Goal: Transaction & Acquisition: Subscribe to service/newsletter

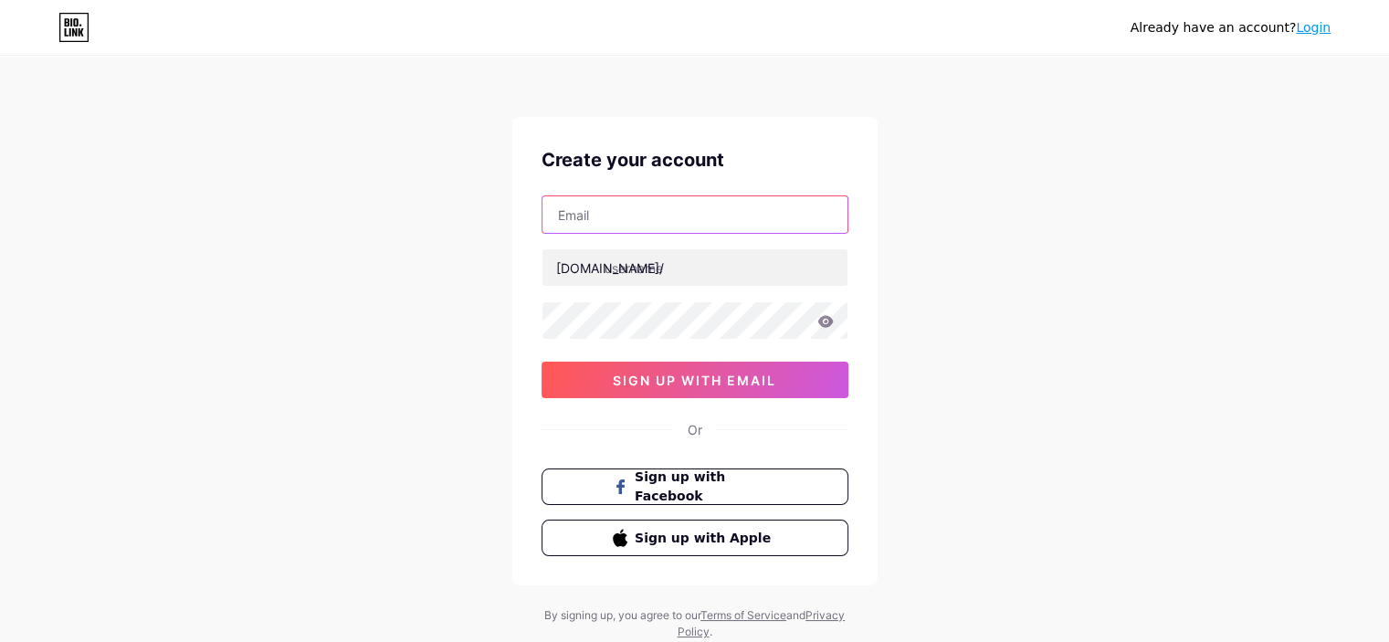
click at [649, 206] on input "text" at bounding box center [695, 214] width 305 height 37
paste input "[EMAIL_ADDRESS][DOMAIN_NAME]"
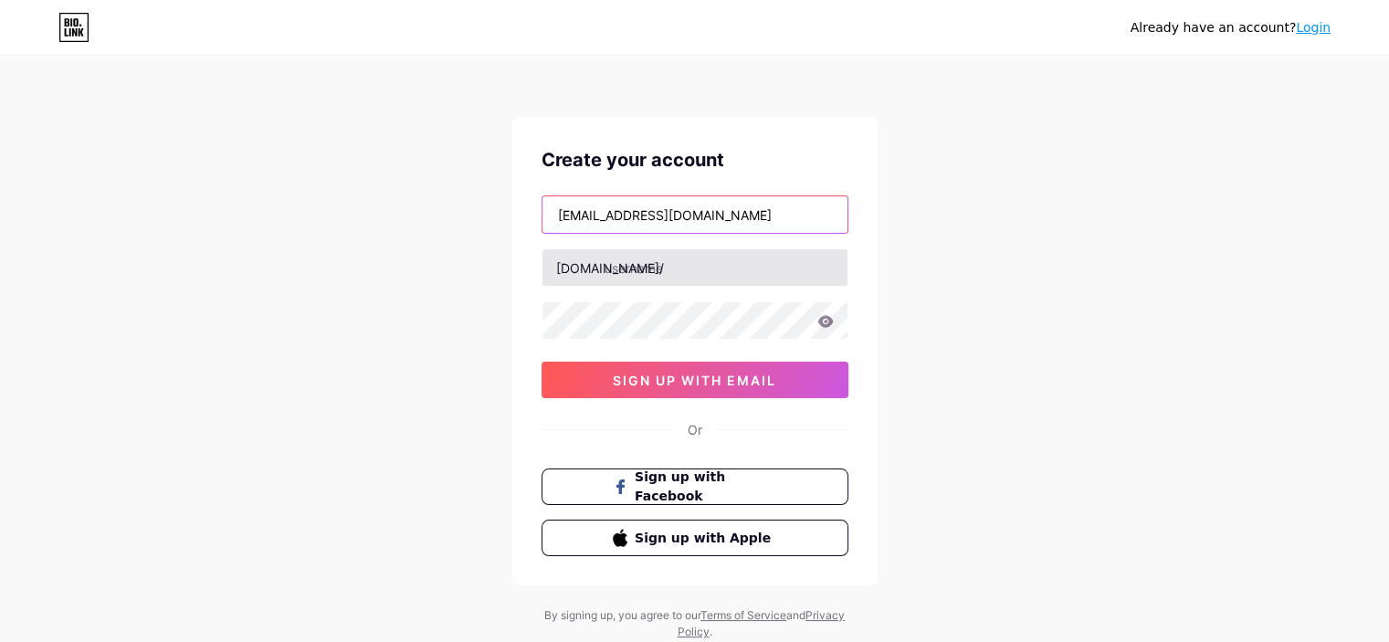
type input "[EMAIL_ADDRESS][DOMAIN_NAME]"
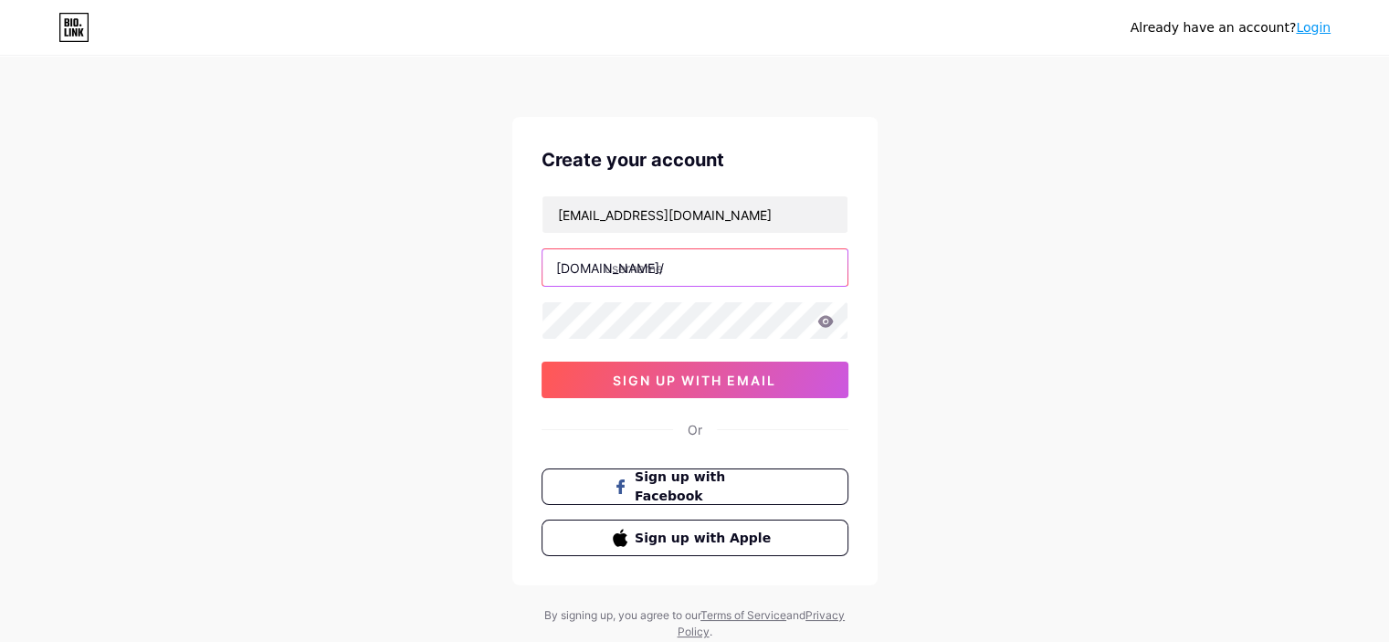
click at [663, 274] on input "text" at bounding box center [695, 267] width 305 height 37
type input "maxwin777"
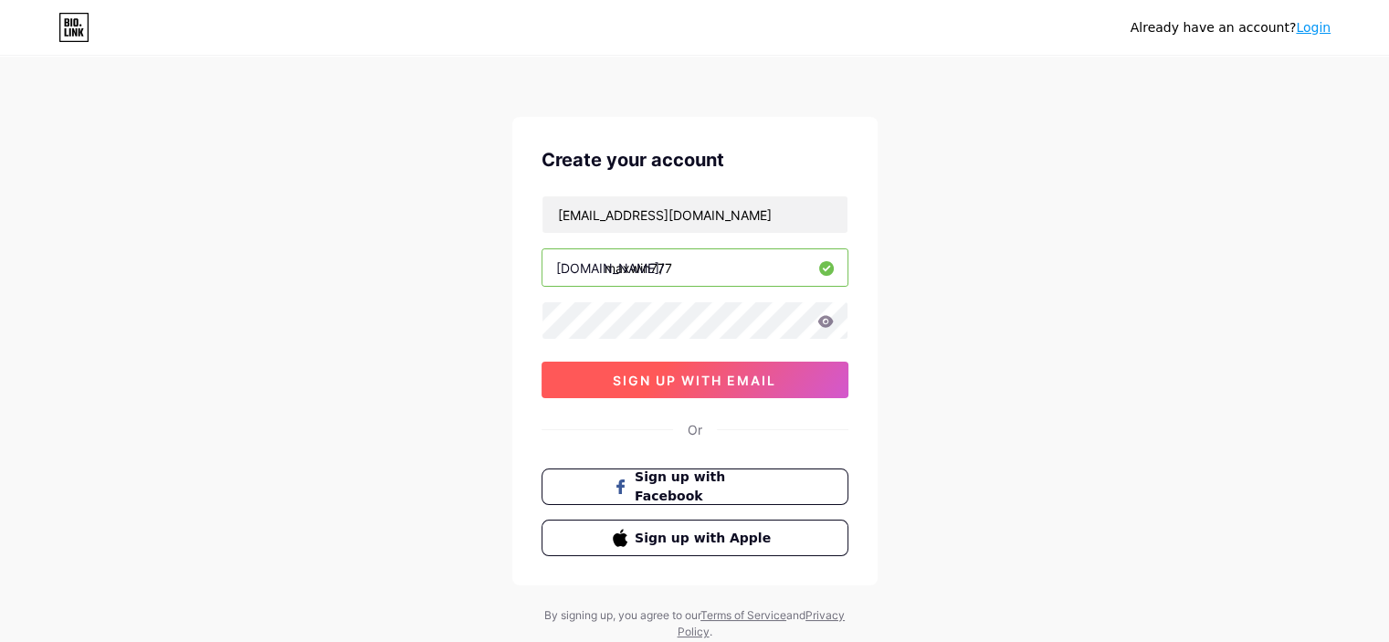
click at [637, 379] on span "sign up with email" at bounding box center [695, 381] width 164 height 16
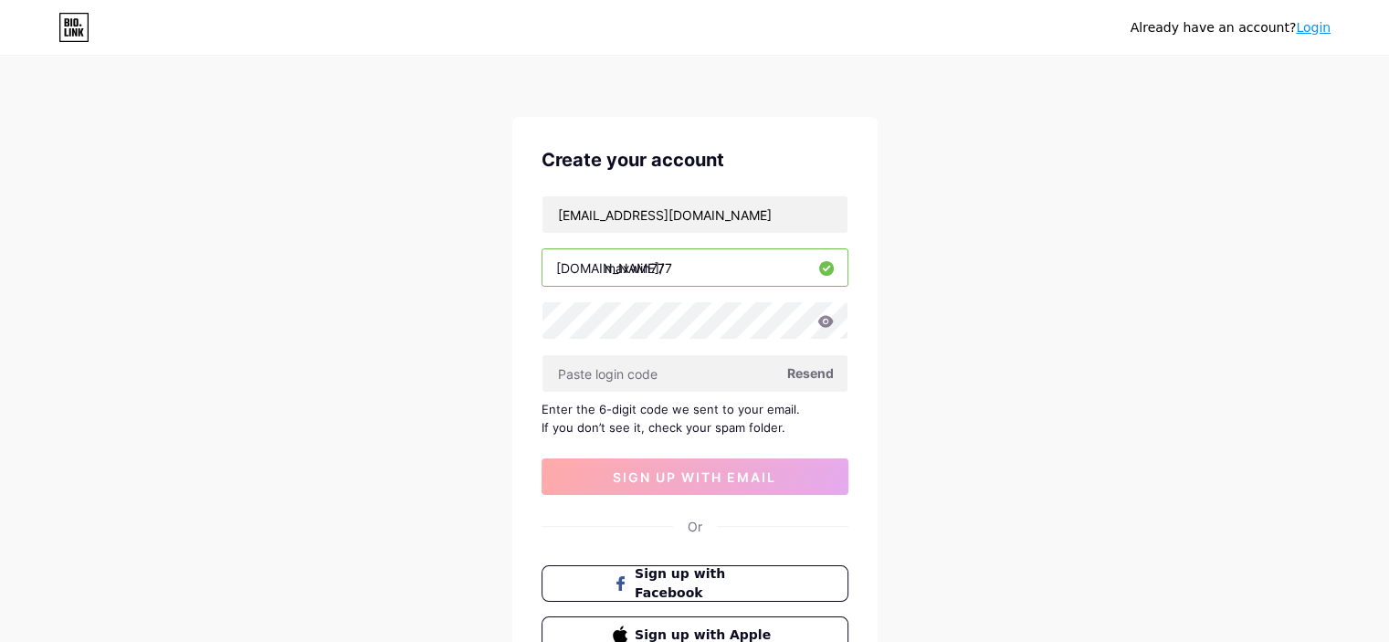
click at [807, 372] on span "Resend" at bounding box center [810, 373] width 47 height 19
paste input "412118"
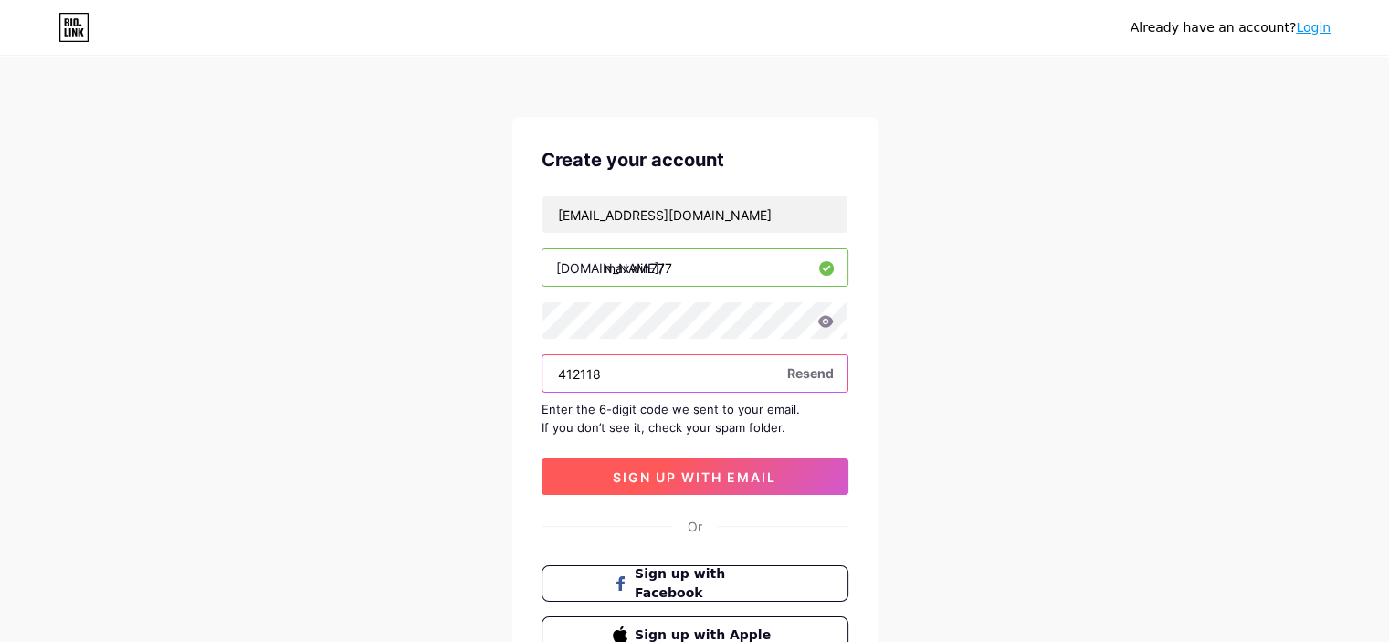
type input "412118"
click at [672, 470] on span "sign up with email" at bounding box center [695, 478] width 164 height 16
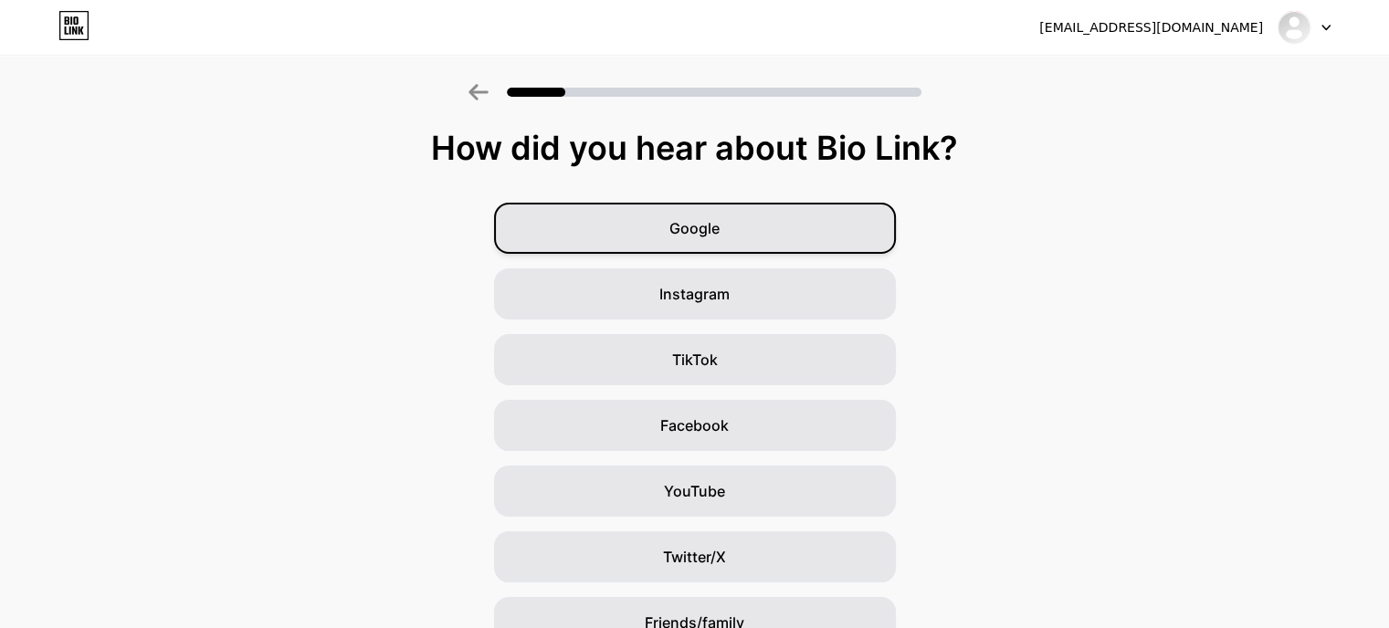
click at [745, 242] on div "Google" at bounding box center [695, 228] width 402 height 51
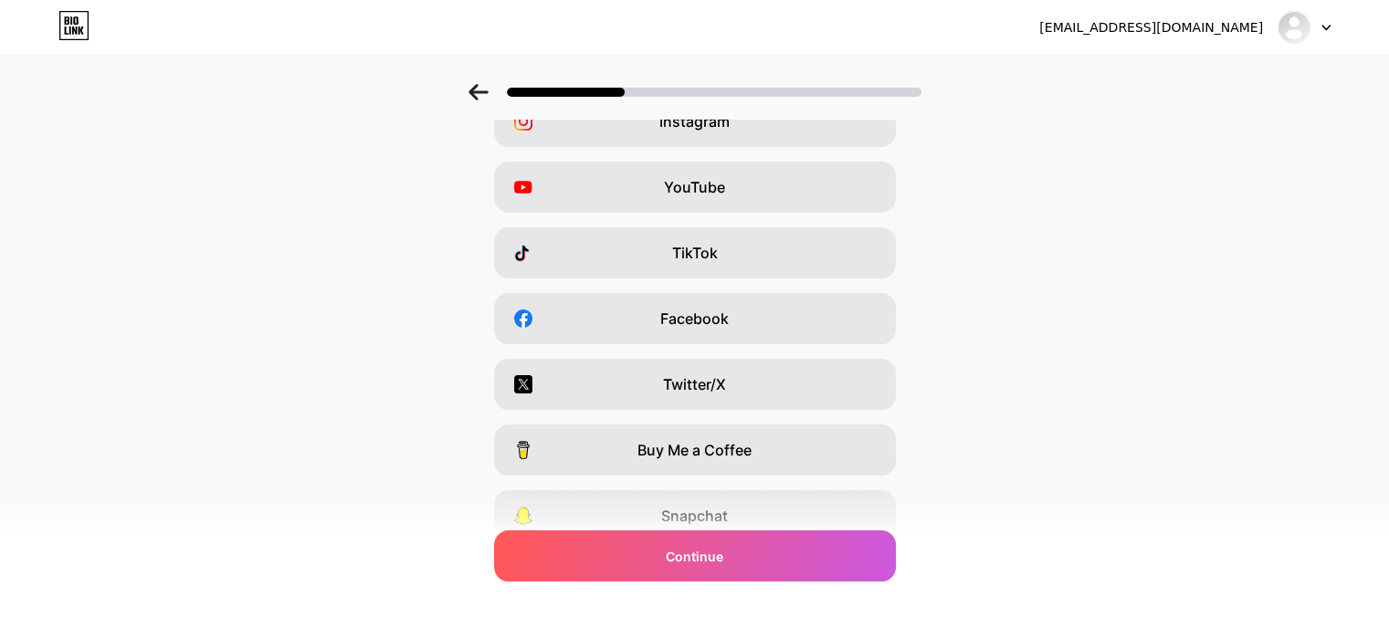
scroll to position [250, 0]
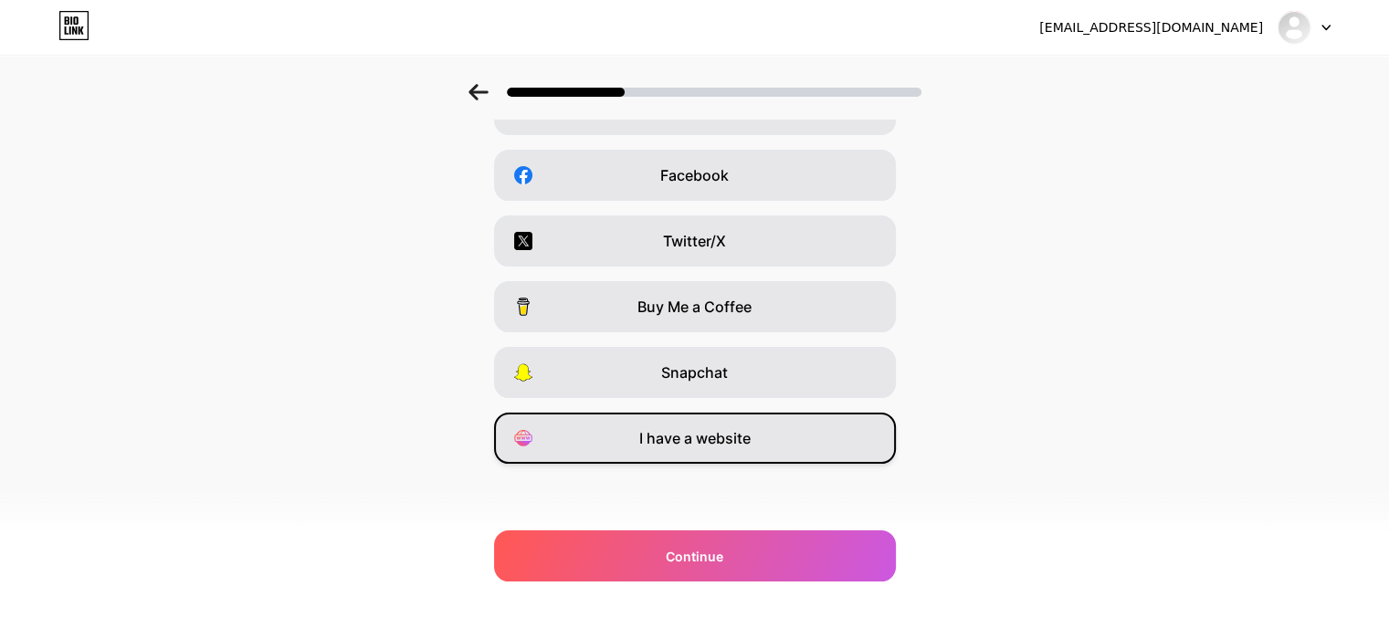
click at [782, 435] on div "I have a website" at bounding box center [695, 438] width 402 height 51
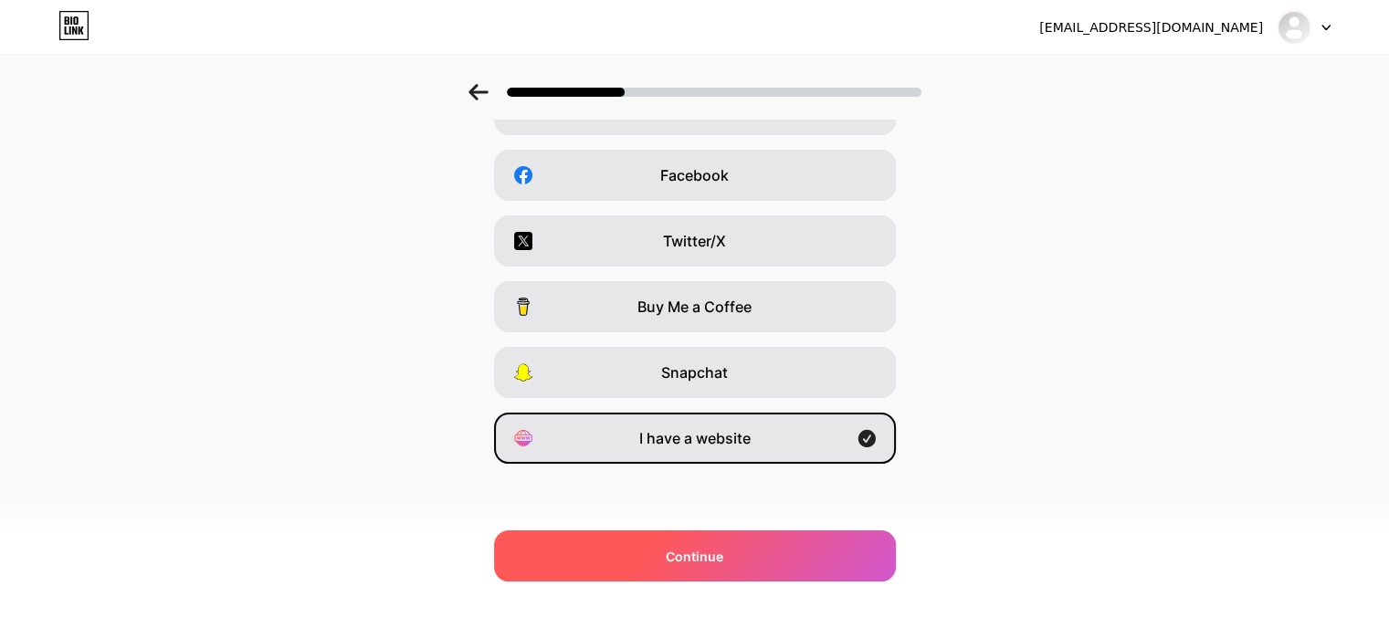
click at [742, 551] on div "Continue" at bounding box center [695, 556] width 402 height 51
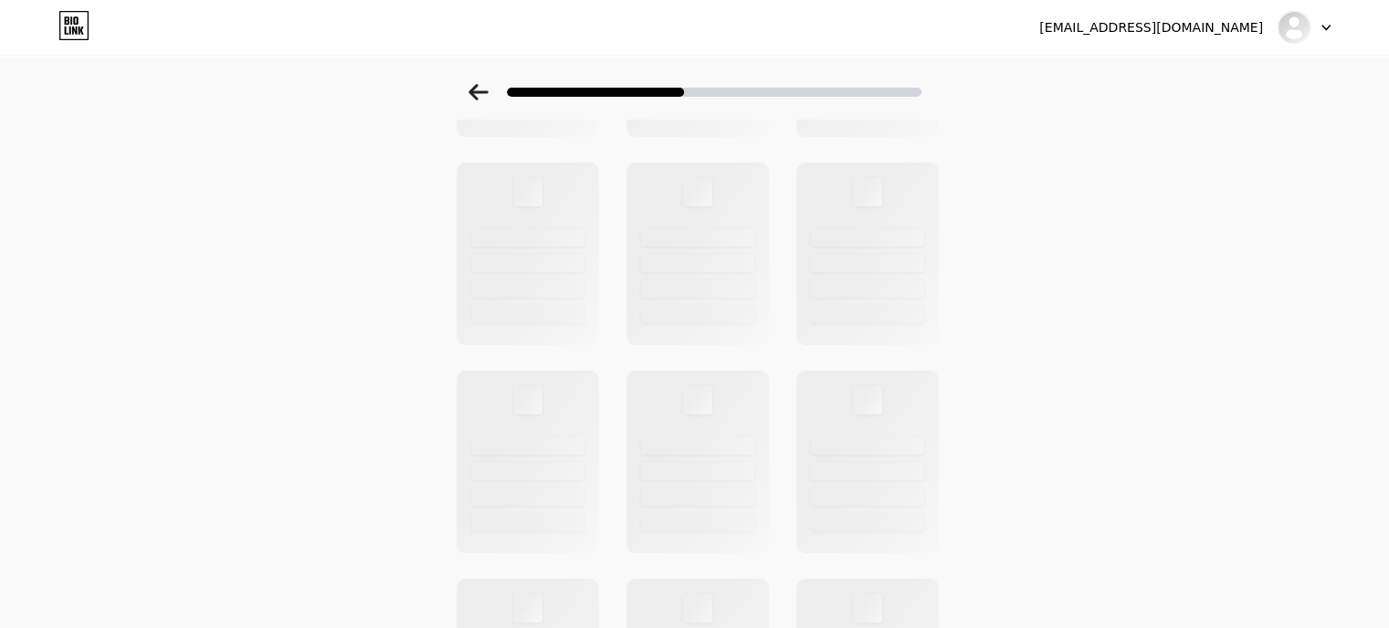
scroll to position [0, 0]
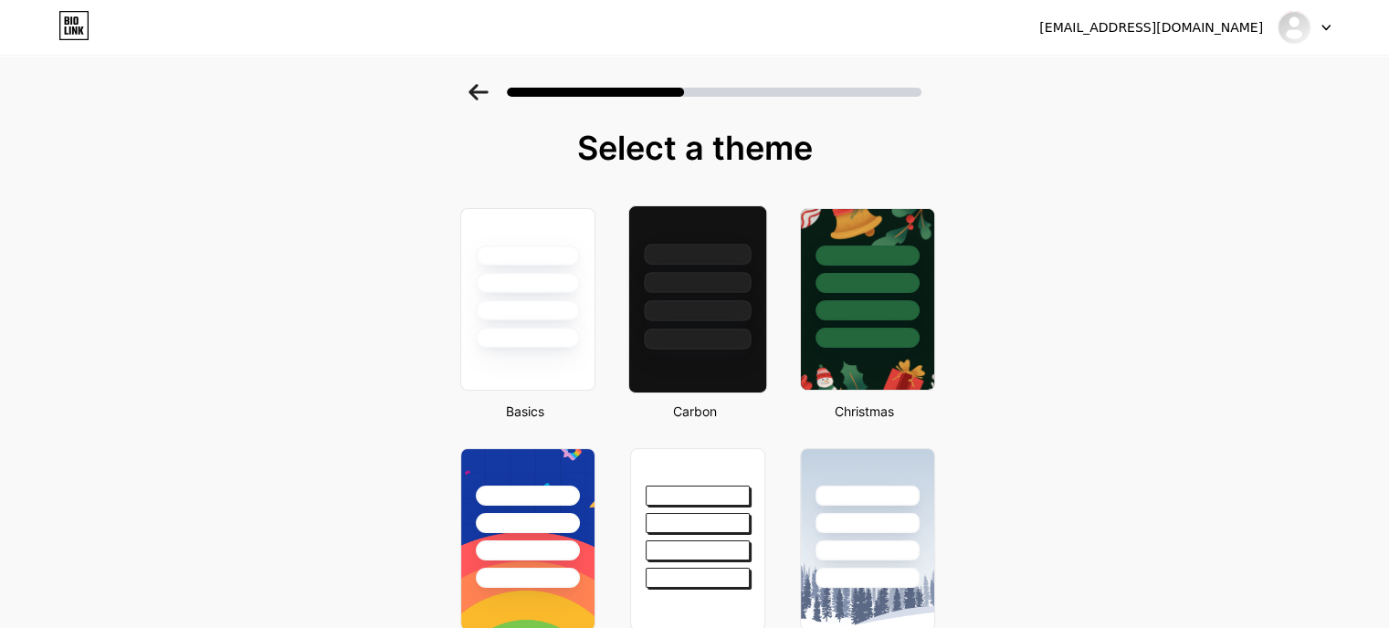
click at [734, 319] on div at bounding box center [697, 311] width 107 height 21
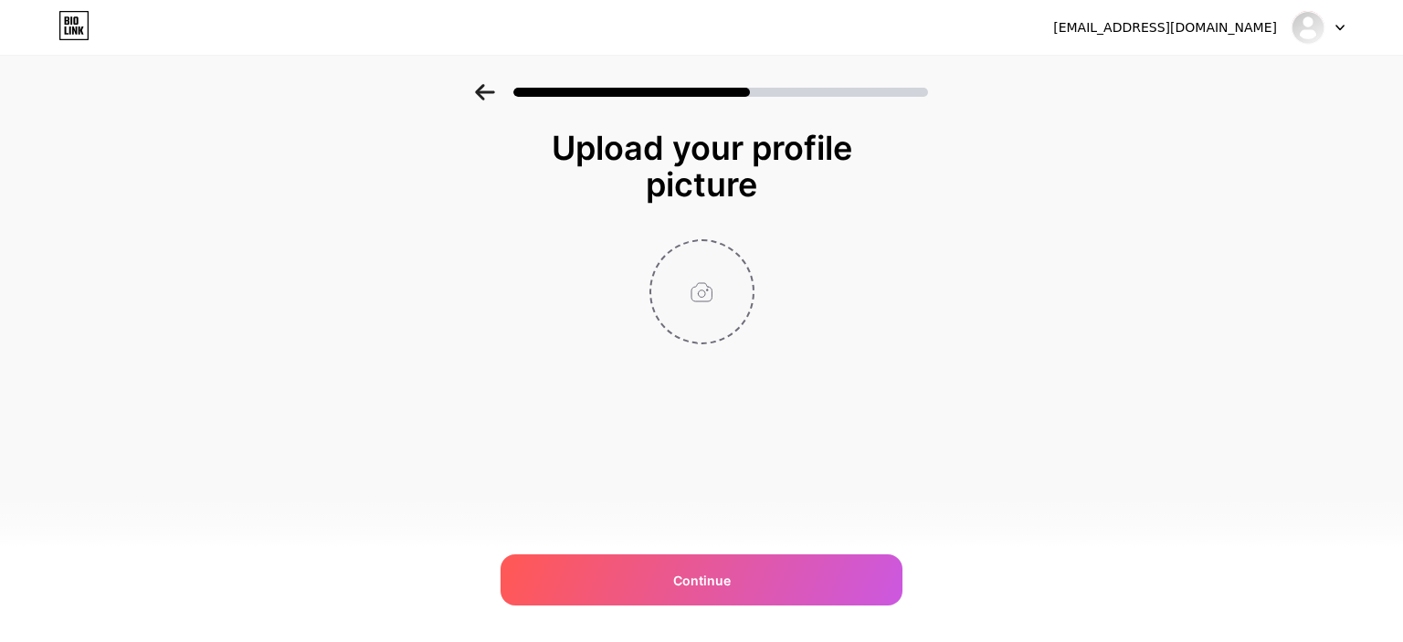
click at [692, 290] on input "file" at bounding box center [701, 291] width 101 height 101
type input "C:\fakepath\logo_m.png"
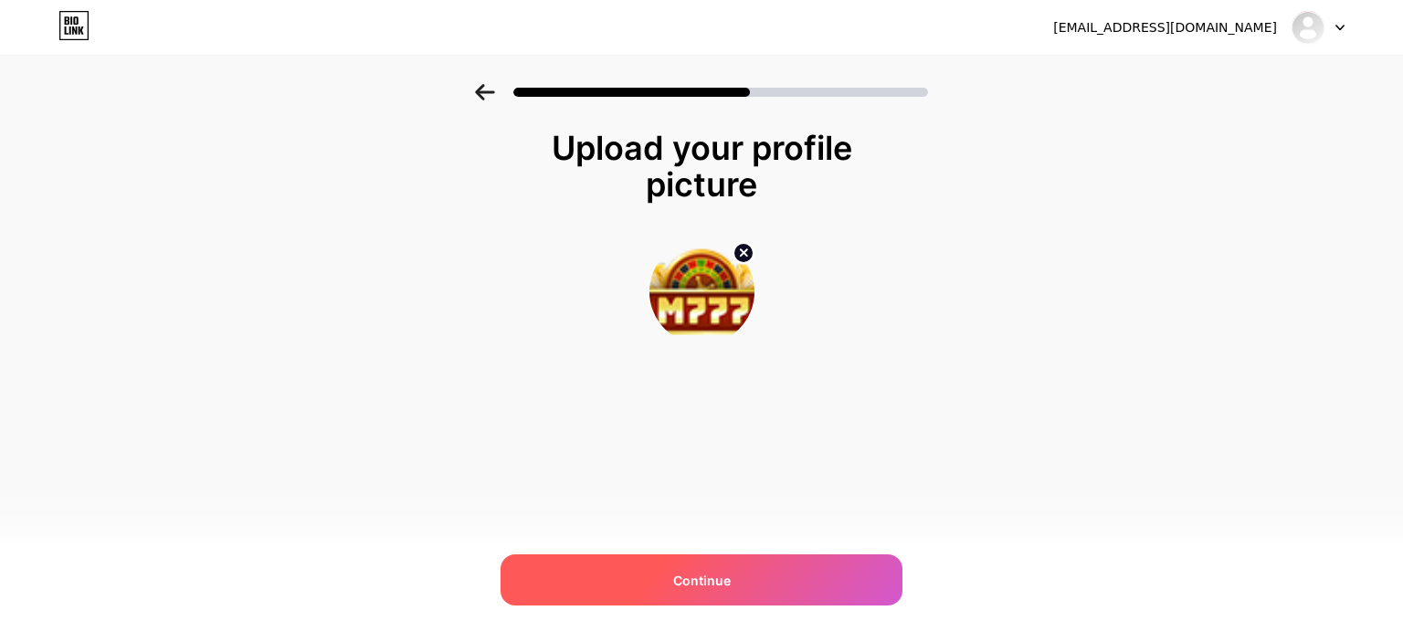
click at [684, 577] on span "Continue" at bounding box center [702, 580] width 58 height 19
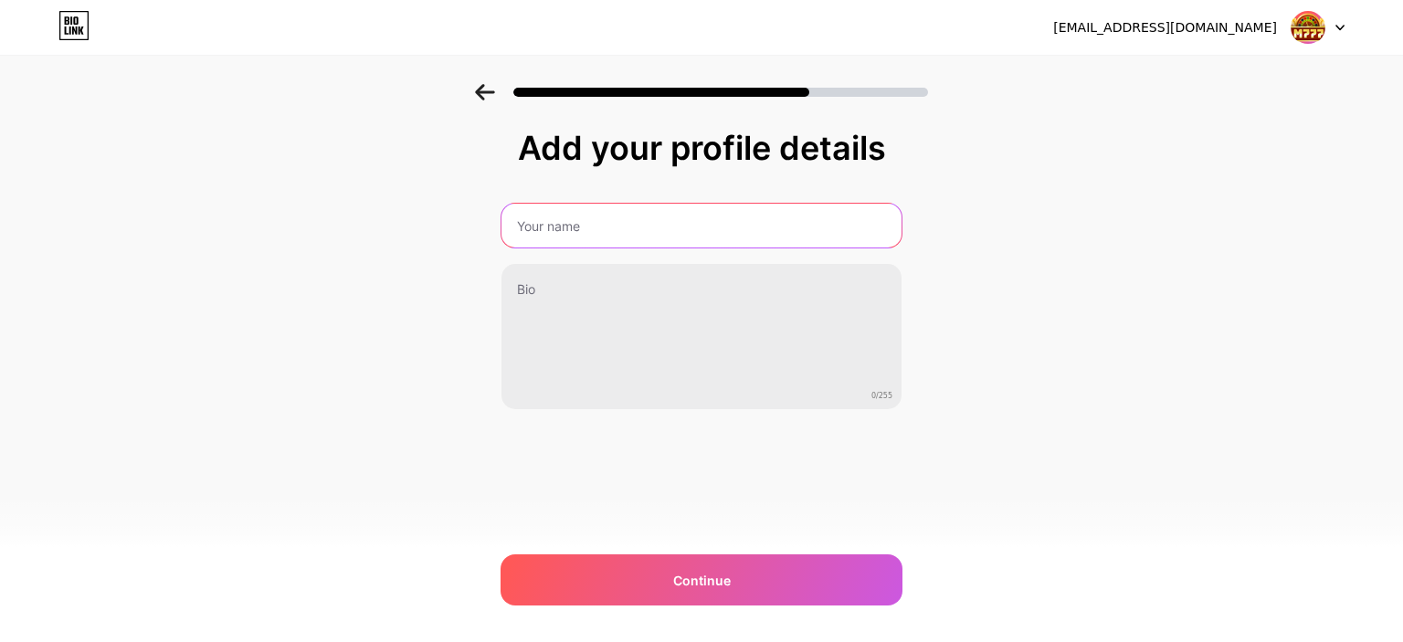
drag, startPoint x: 636, startPoint y: 227, endPoint x: 641, endPoint y: 248, distance: 21.7
click at [636, 227] on input "text" at bounding box center [701, 226] width 400 height 44
type input "MAXWIN777"
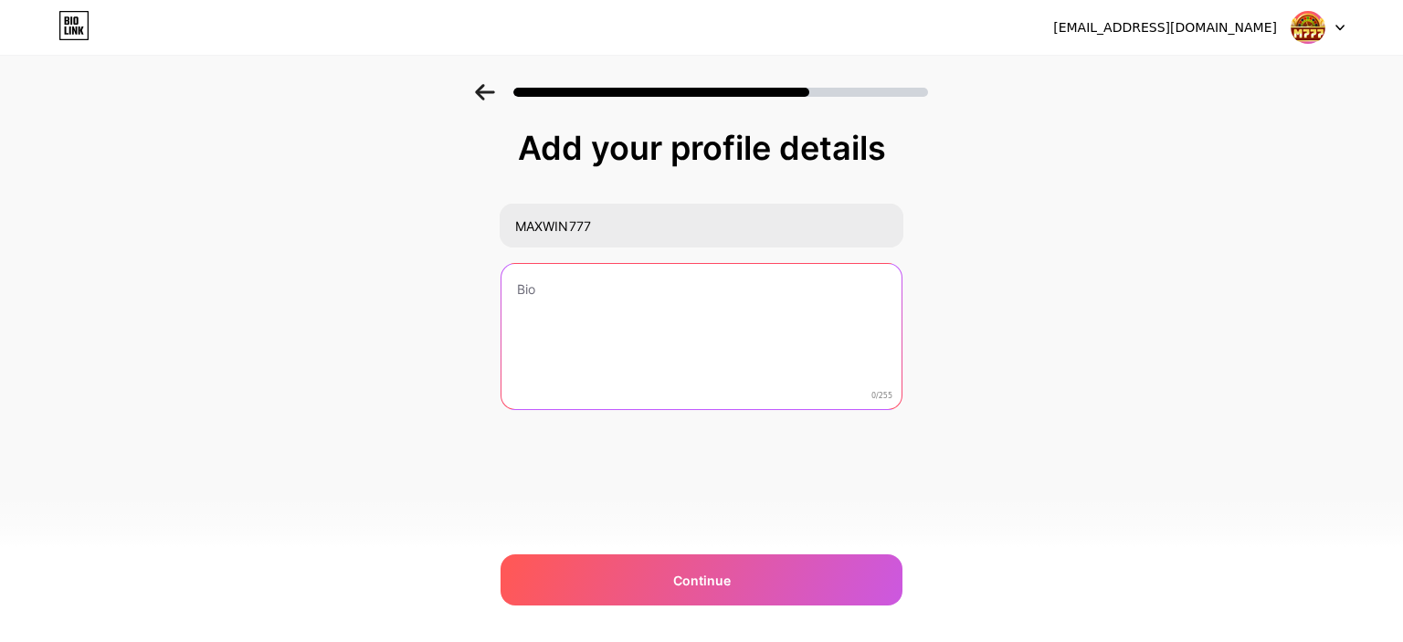
click at [628, 322] on textarea at bounding box center [701, 337] width 400 height 147
paste textarea "MAXWIN777 menonjol sebagai situs taruhan ternama di [GEOGRAPHIC_DATA], menyajik…"
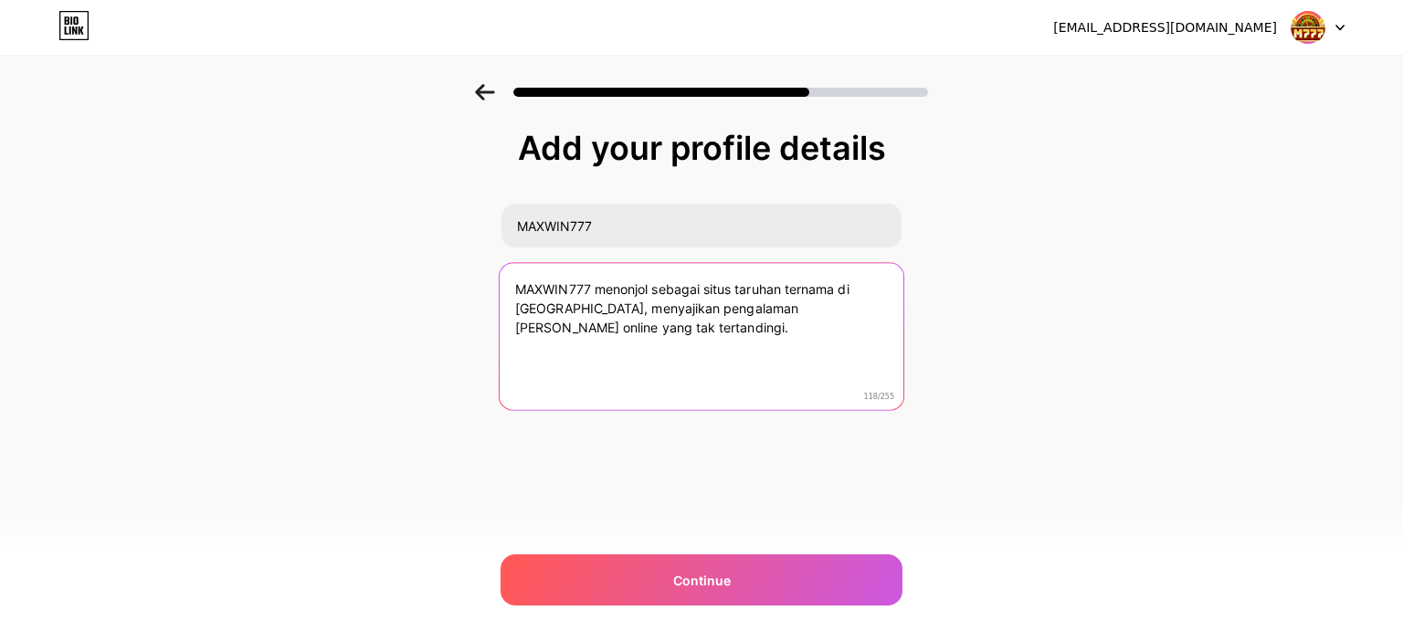
drag, startPoint x: 598, startPoint y: 283, endPoint x: 733, endPoint y: 284, distance: 135.2
click at [733, 284] on textarea "MAXWIN777 menonjol sebagai situs taruhan ternama di [GEOGRAPHIC_DATA], menyajik…" at bounding box center [702, 337] width 404 height 149
click at [573, 310] on textarea "MAXWIN777 menonjol sebagai situs taruhan ternama di [GEOGRAPHIC_DATA], menyajik…" at bounding box center [702, 337] width 404 height 149
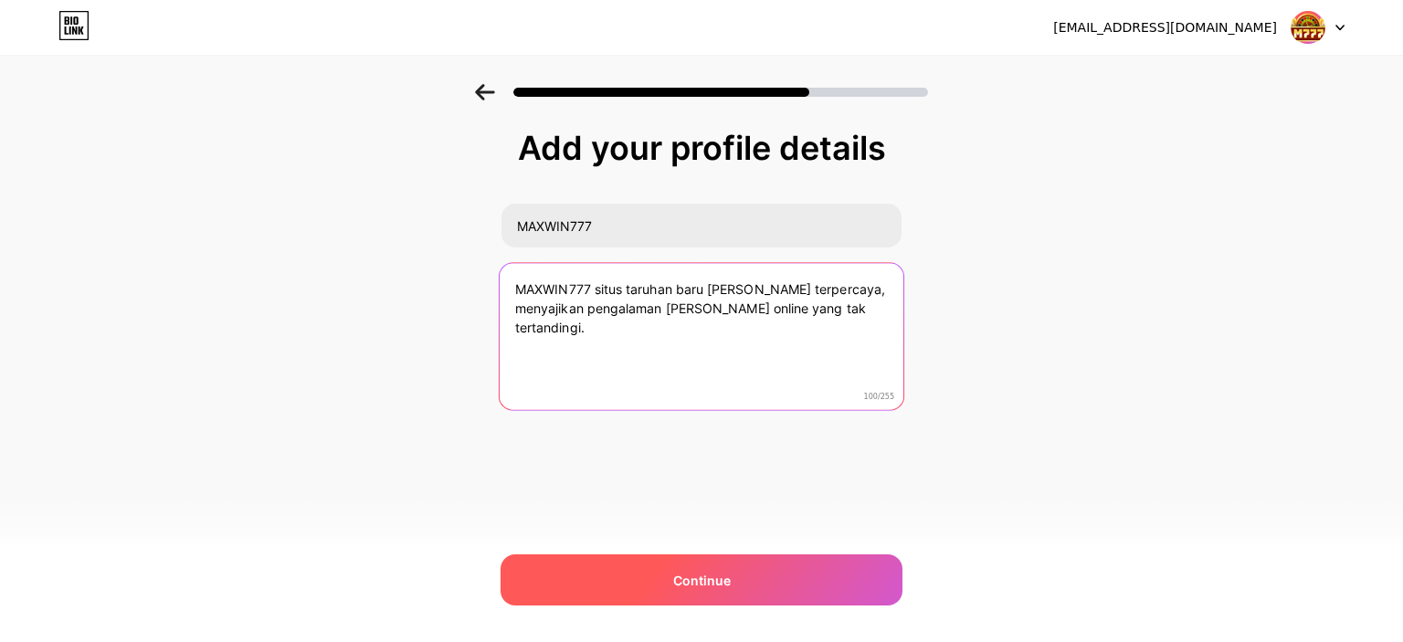
type textarea "MAXWIN777 situs taruhan baru [PERSON_NAME] terpercaya, menyajikan pengalaman [P…"
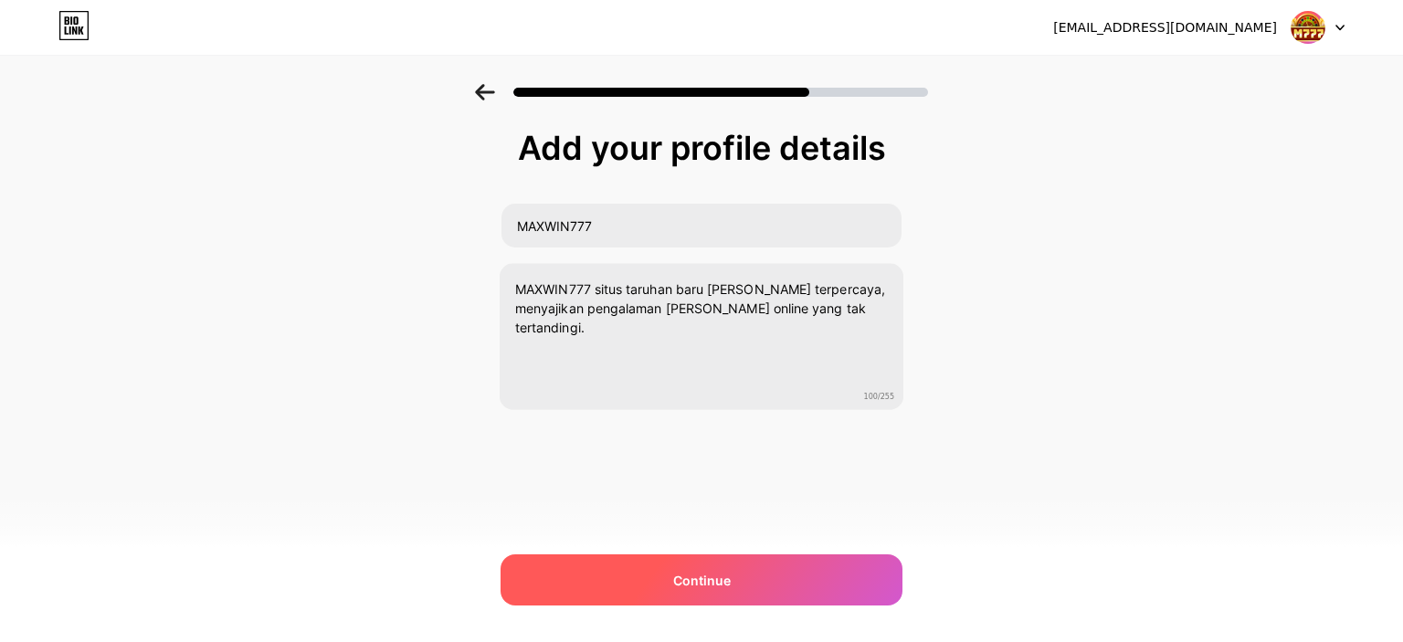
click at [732, 570] on div "Continue" at bounding box center [702, 579] width 402 height 51
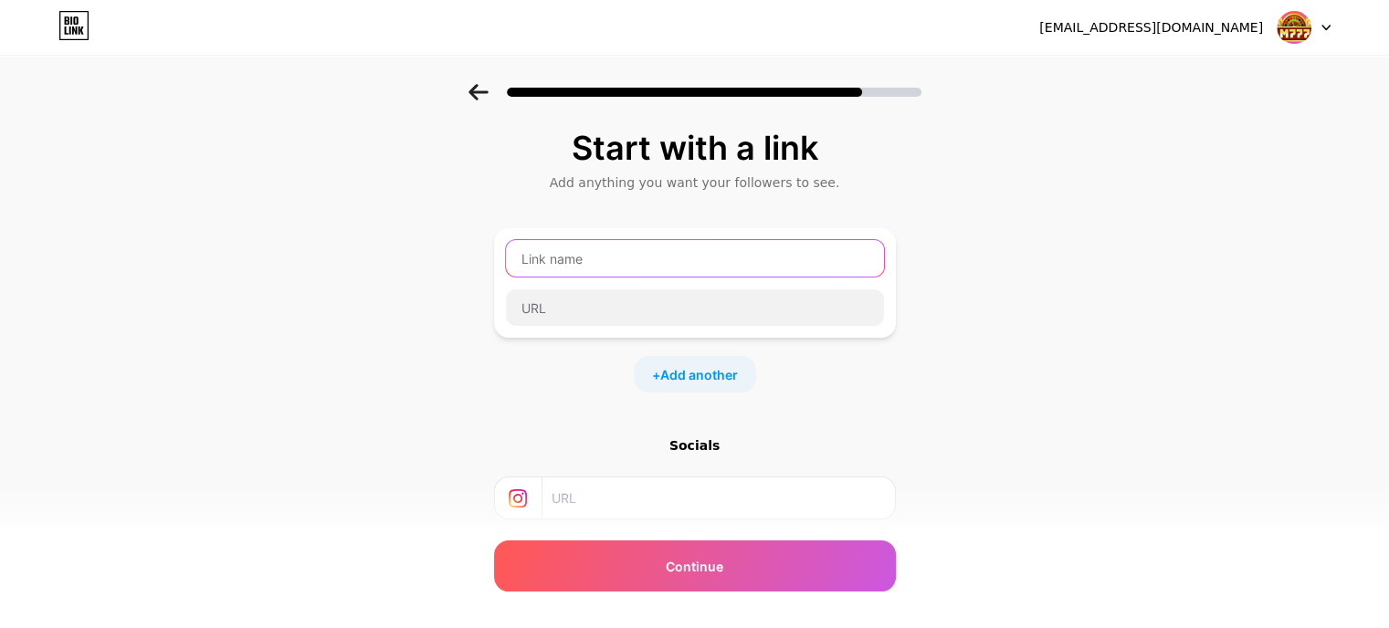
click at [693, 259] on input "text" at bounding box center [695, 258] width 378 height 37
type input "LOGIN"
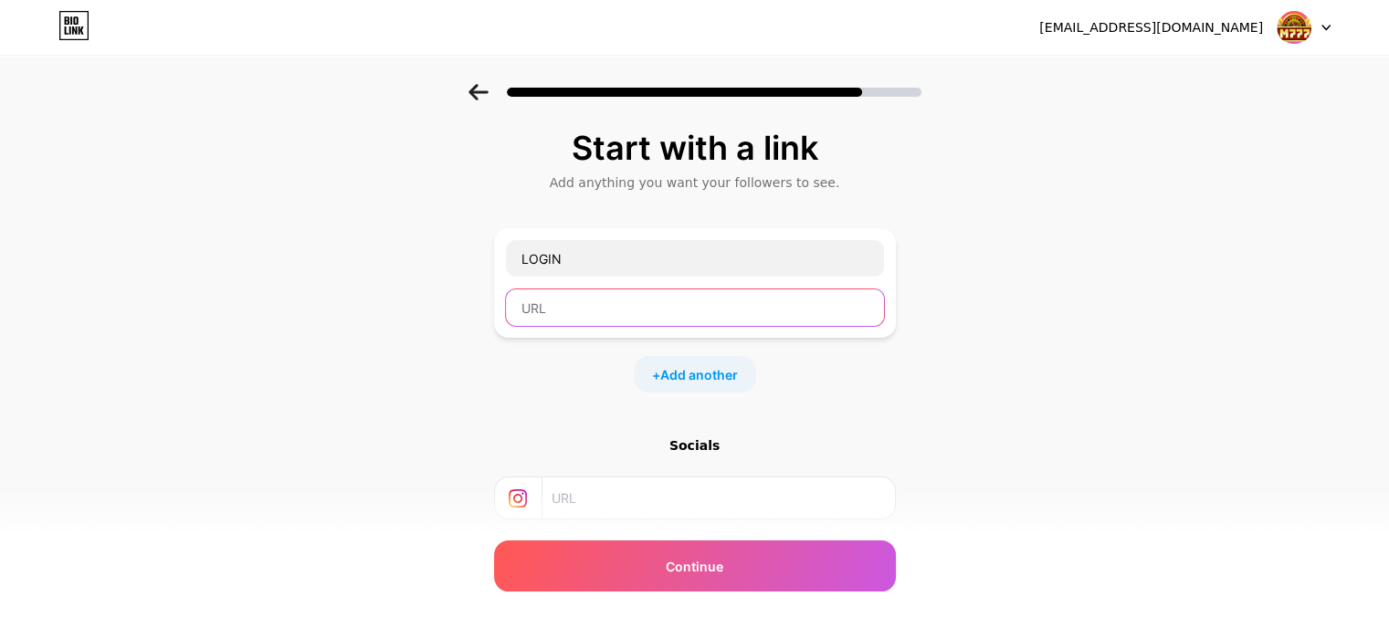
click at [658, 302] on input "text" at bounding box center [695, 308] width 378 height 37
paste input "[URL][DOMAIN_NAME]"
type input "[URL][DOMAIN_NAME]"
click at [698, 373] on span "Add another" at bounding box center [699, 374] width 78 height 19
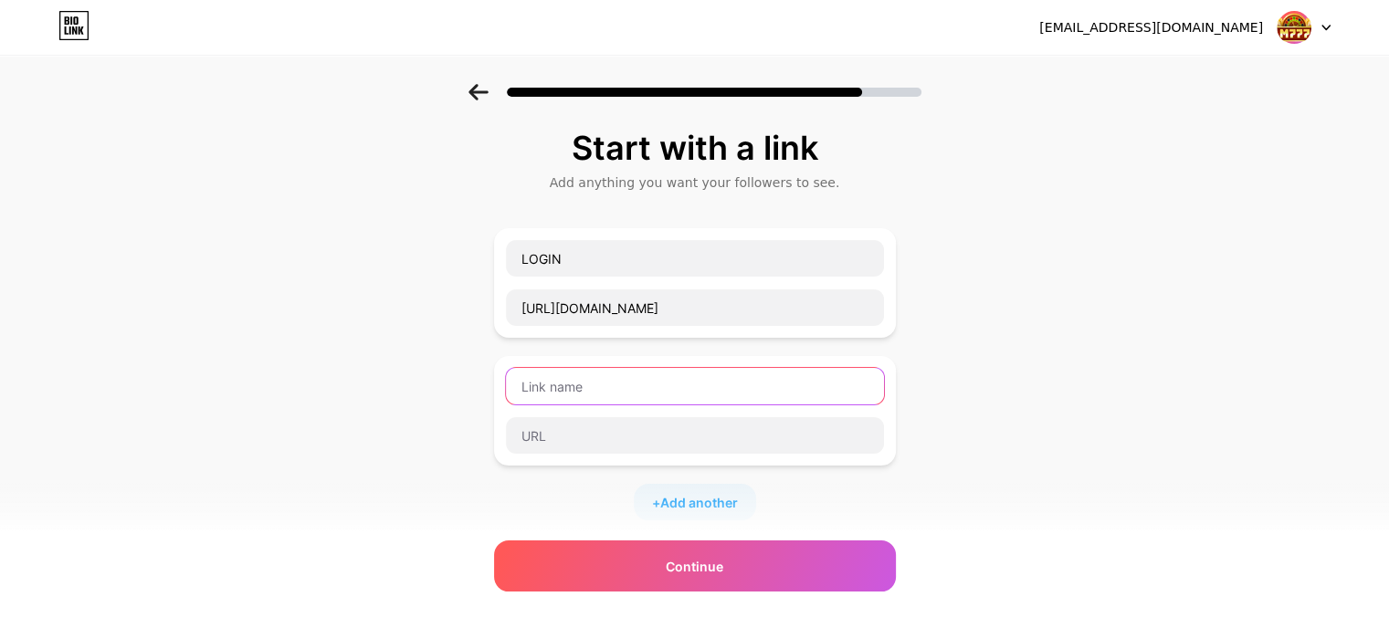
click at [645, 395] on input "text" at bounding box center [695, 386] width 378 height 37
type input "REGISTER"
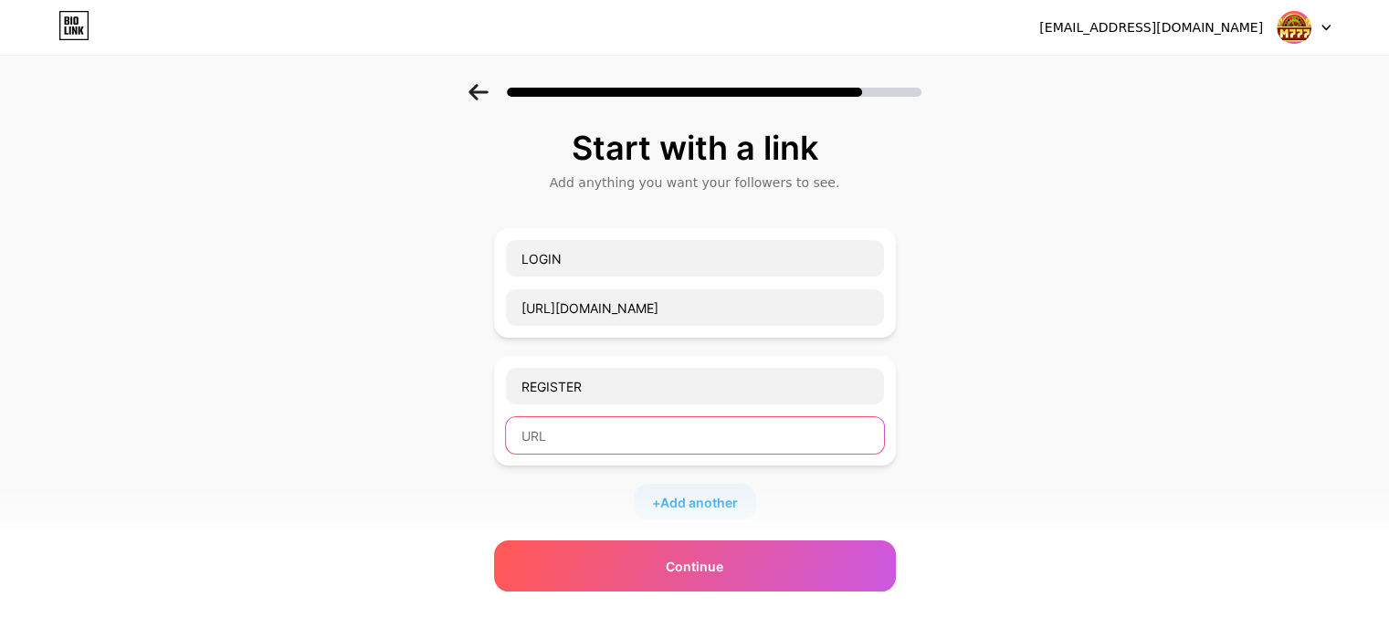
click at [653, 446] on input "text" at bounding box center [695, 435] width 378 height 37
paste input "[URL][DOMAIN_NAME]"
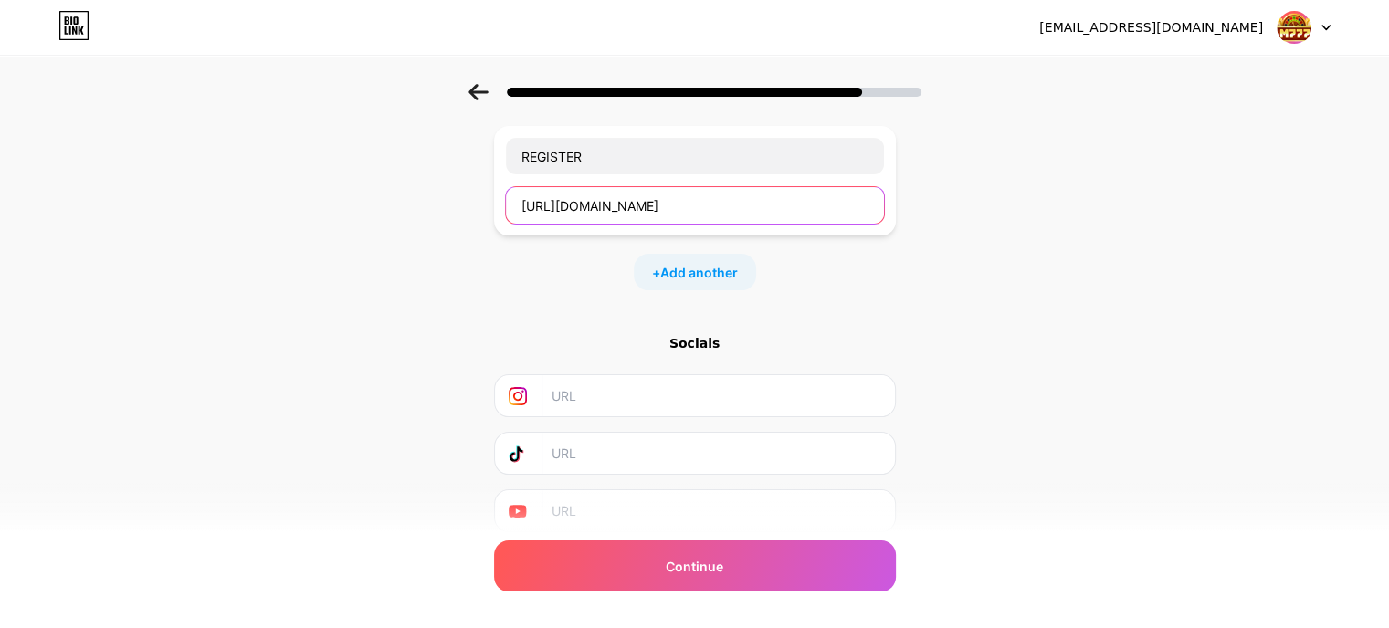
scroll to position [274, 0]
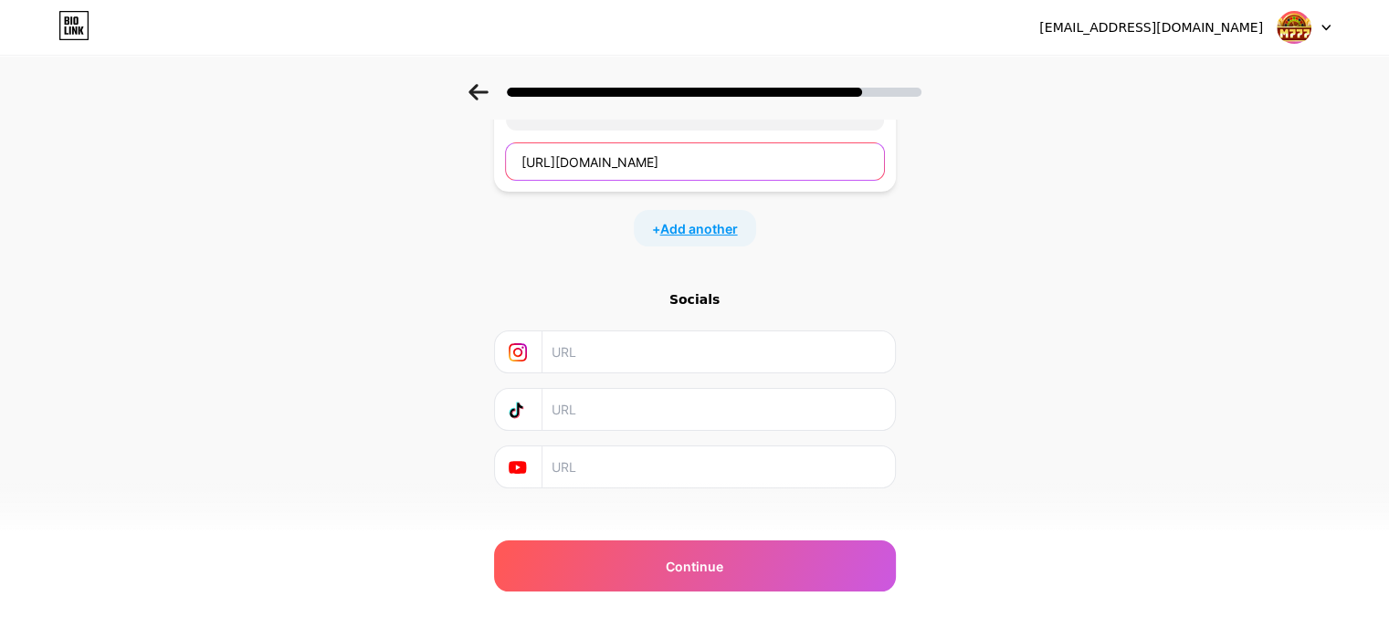
type input "[URL][DOMAIN_NAME]"
click at [714, 230] on span "Add another" at bounding box center [699, 228] width 78 height 19
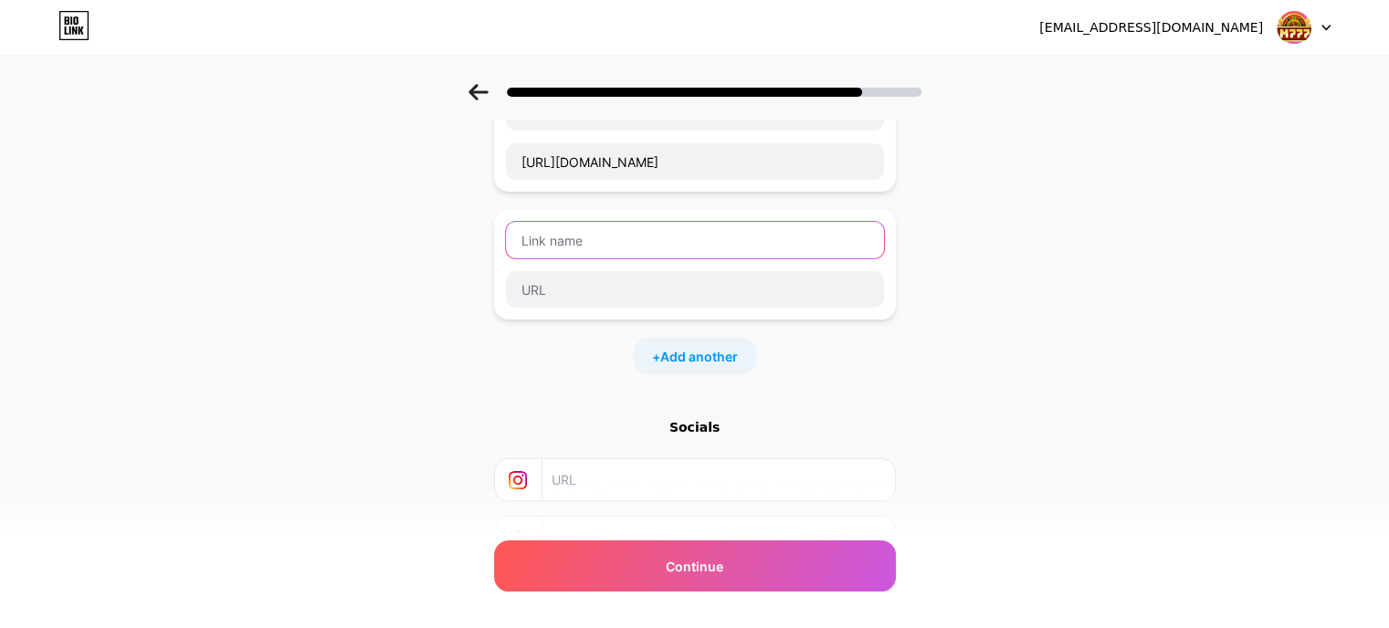
click at [641, 243] on input "text" at bounding box center [695, 240] width 378 height 37
type input "LINK ALTERNATIF"
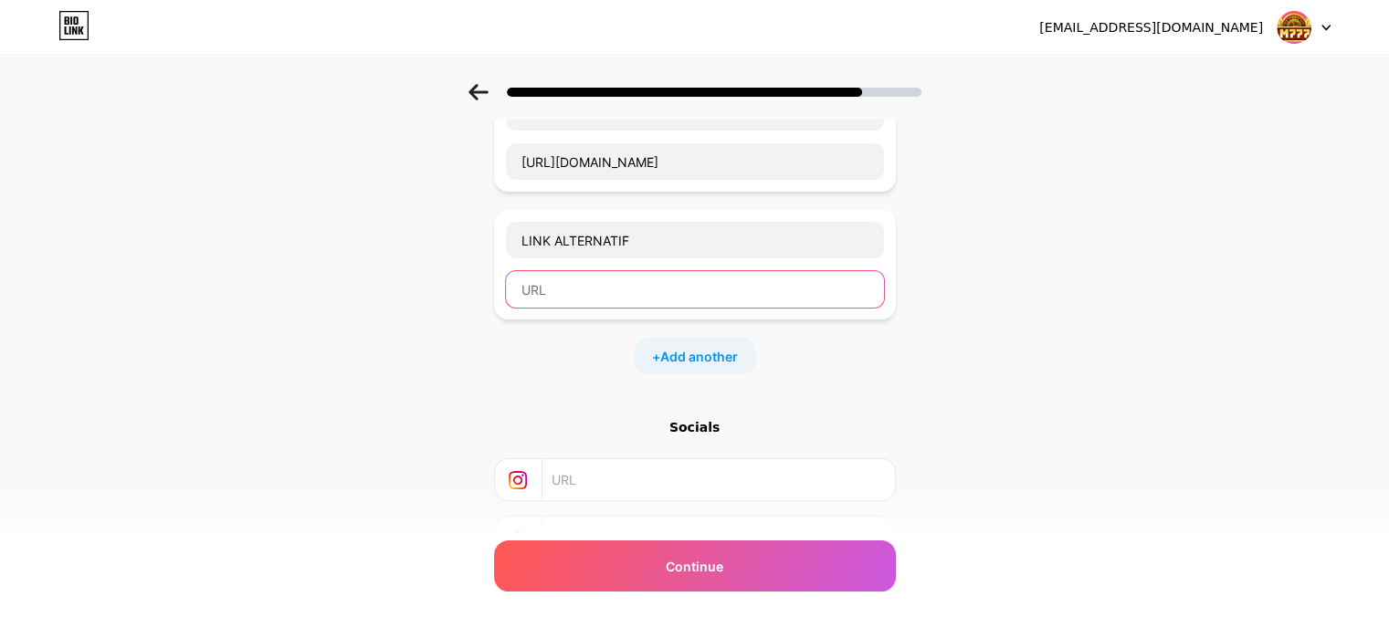
click at [665, 284] on input "text" at bounding box center [695, 289] width 378 height 37
paste input "[URL][DOMAIN_NAME]"
type input "[URL][DOMAIN_NAME]"
click at [722, 356] on span "Add another" at bounding box center [699, 356] width 78 height 19
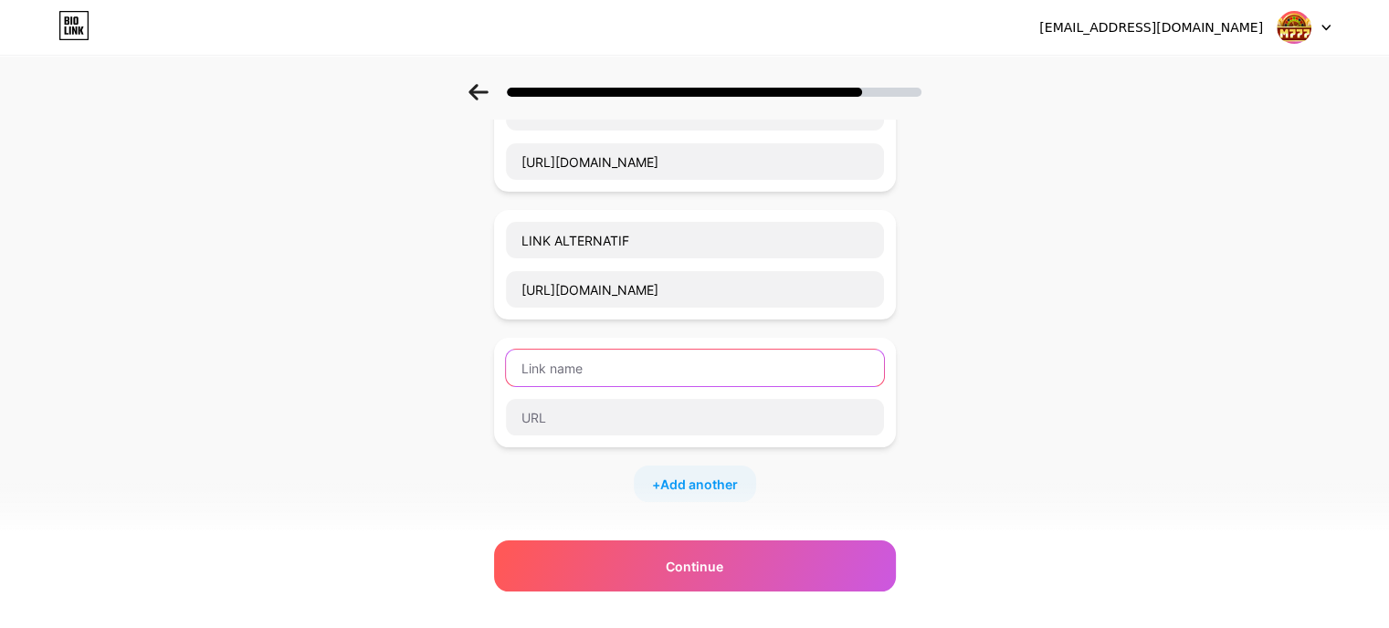
click at [609, 379] on input "text" at bounding box center [695, 368] width 378 height 37
type input "LINK ALTERNATIF"
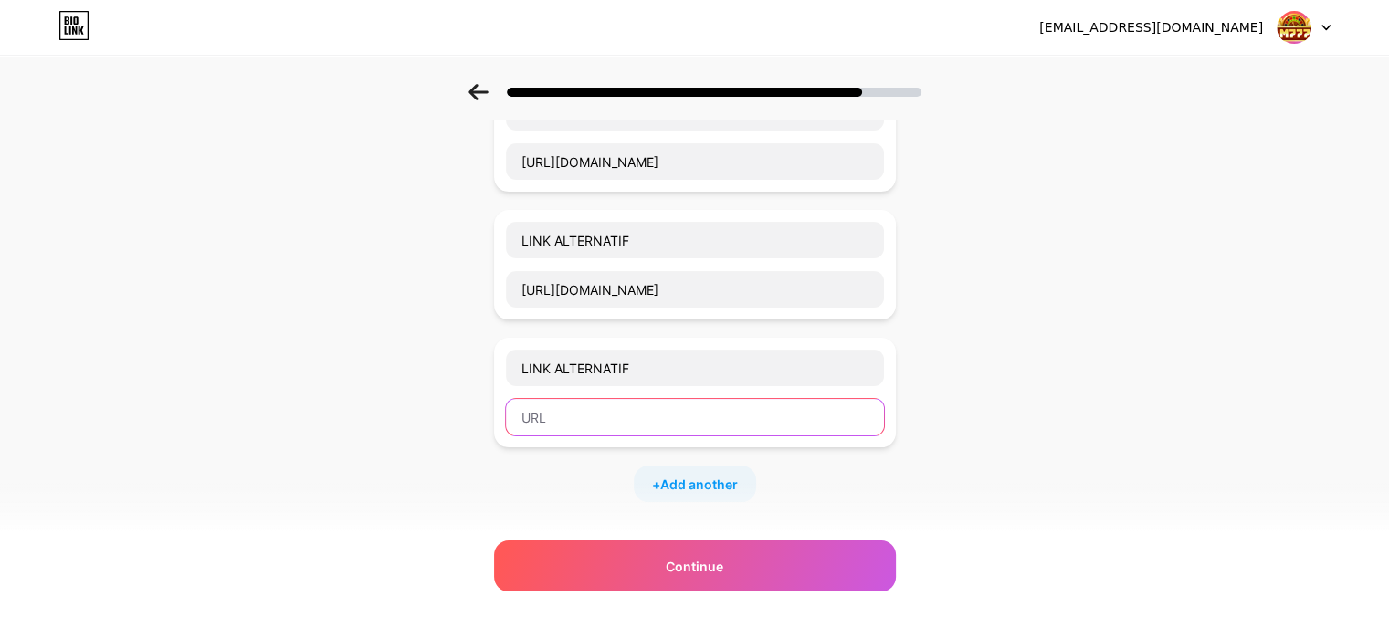
click at [616, 417] on input "text" at bounding box center [695, 417] width 378 height 37
paste input "[URL][DOMAIN_NAME]"
type input "[URL][DOMAIN_NAME]"
click at [684, 479] on span "Add another" at bounding box center [699, 484] width 78 height 19
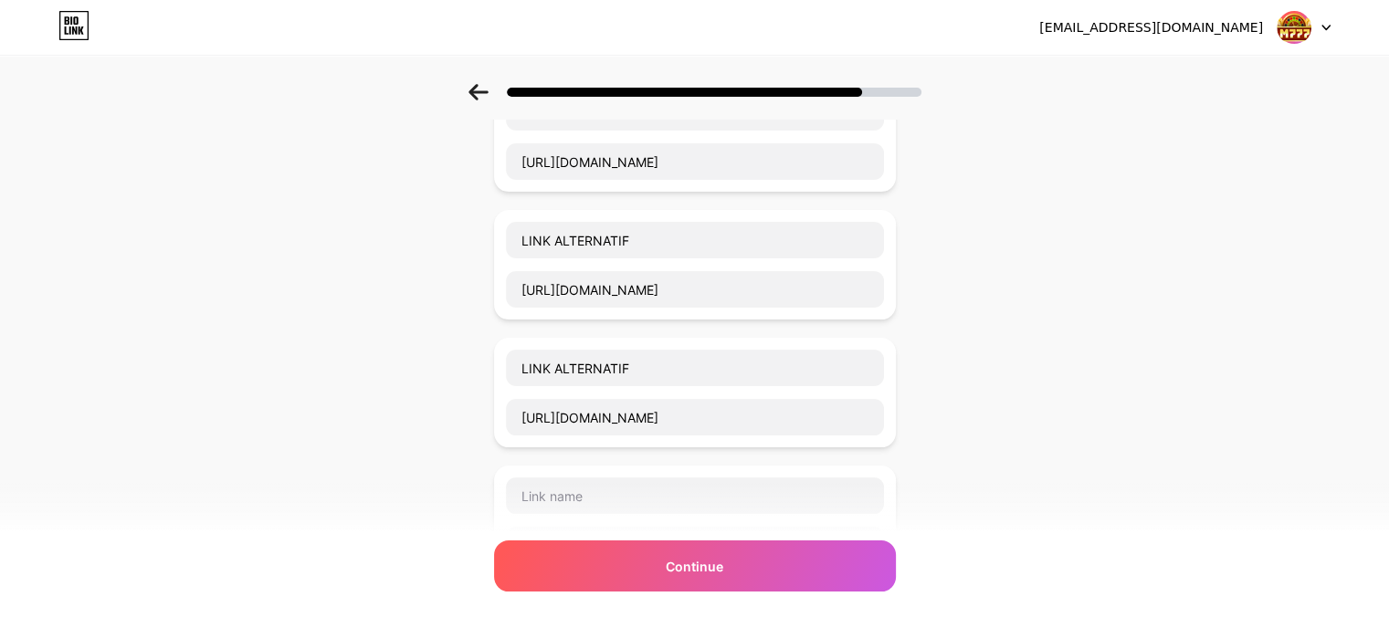
click at [631, 519] on div at bounding box center [695, 521] width 380 height 88
click at [626, 501] on input "text" at bounding box center [695, 496] width 378 height 37
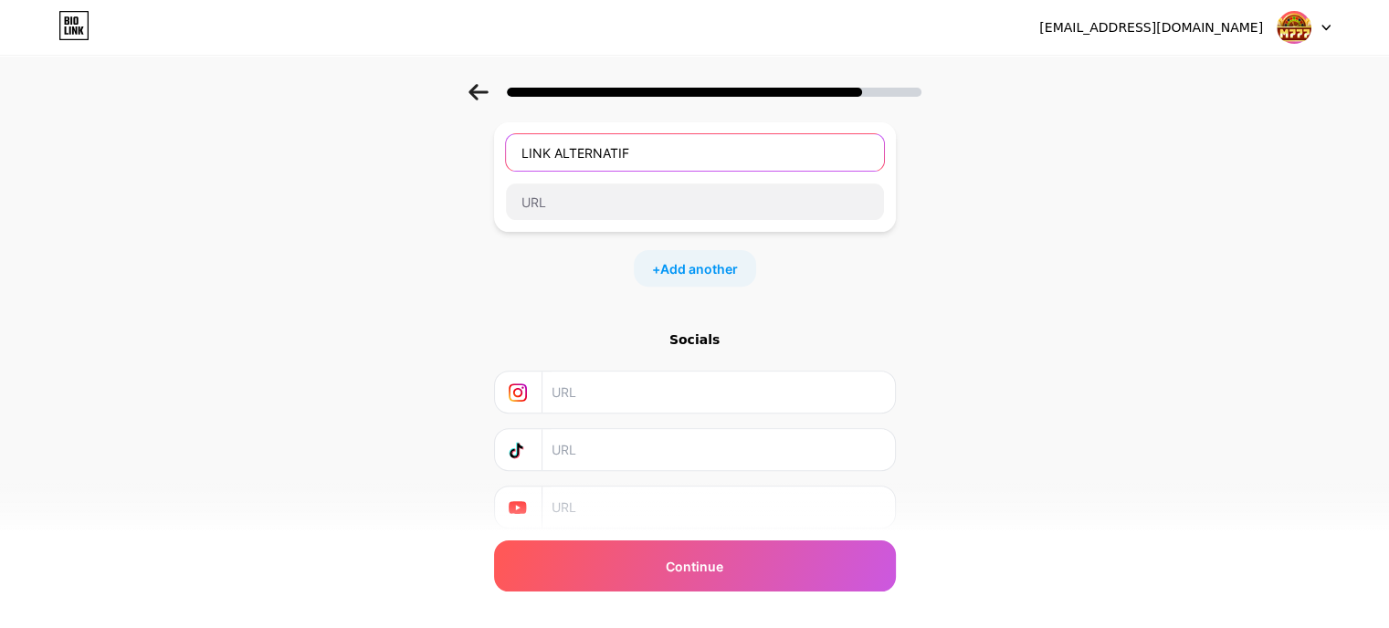
scroll to position [586, 0]
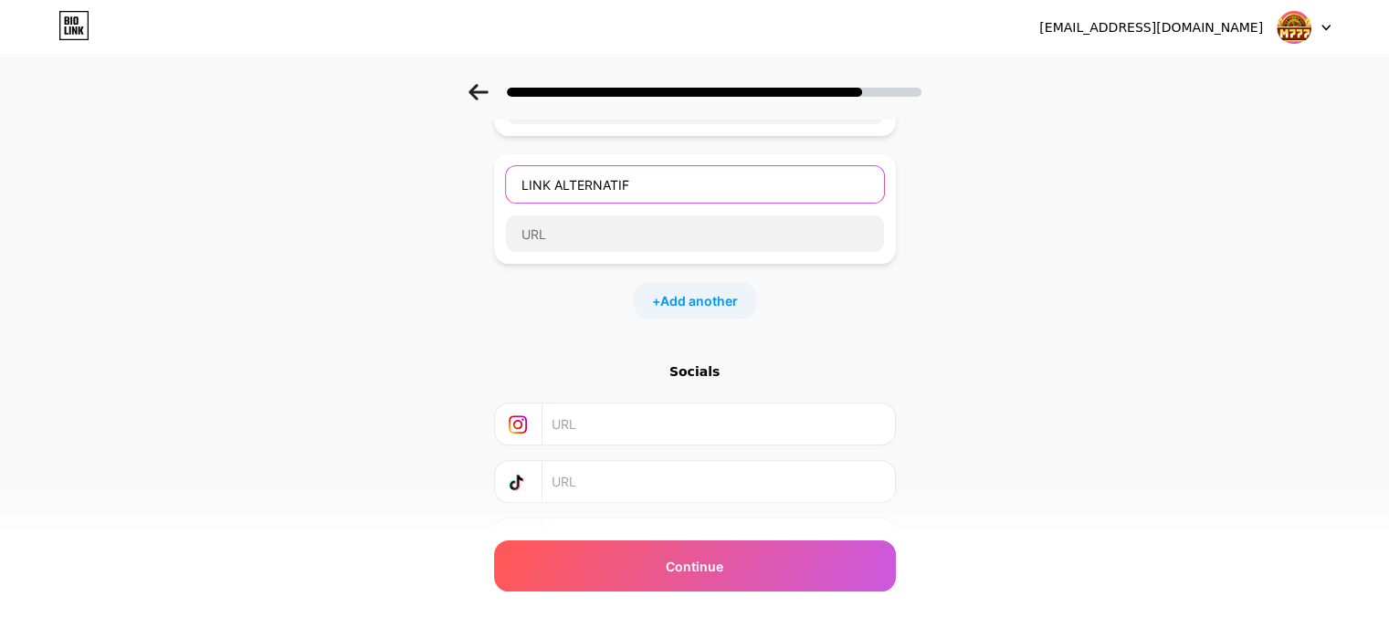
type input "LINK ALTERNATIF"
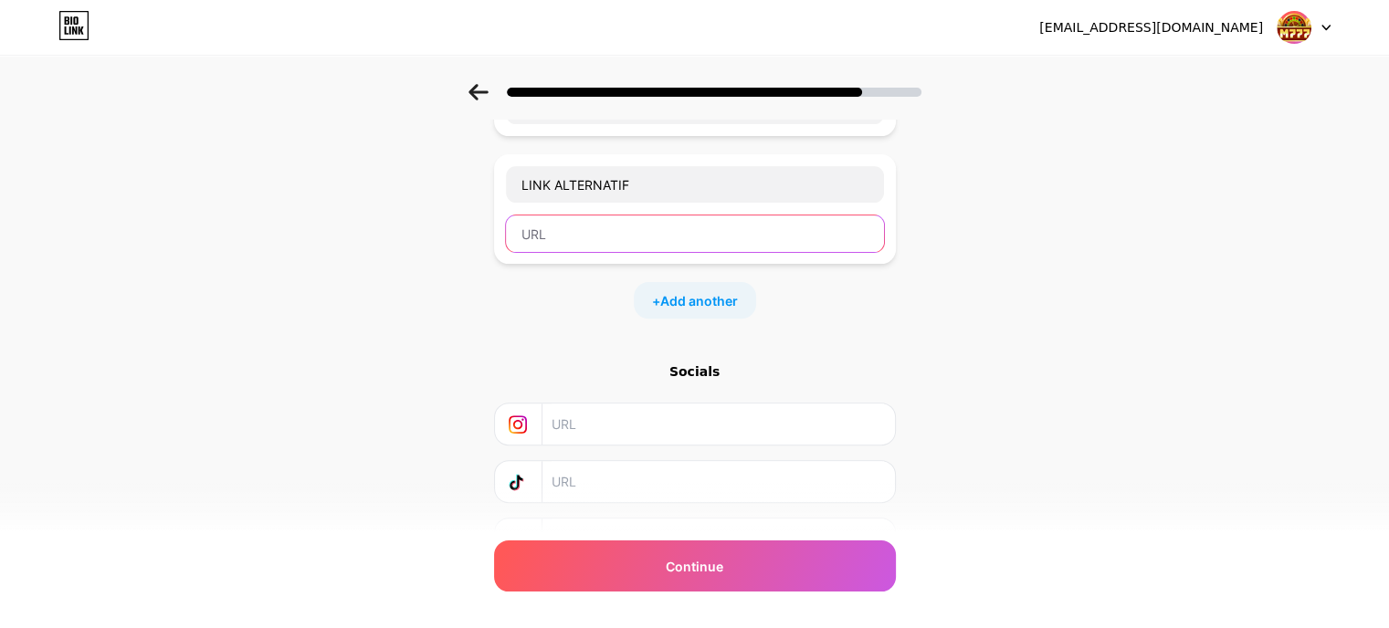
click at [636, 237] on input "text" at bounding box center [695, 234] width 378 height 37
paste input "[URL][DOMAIN_NAME][DOMAIN_NAME]"
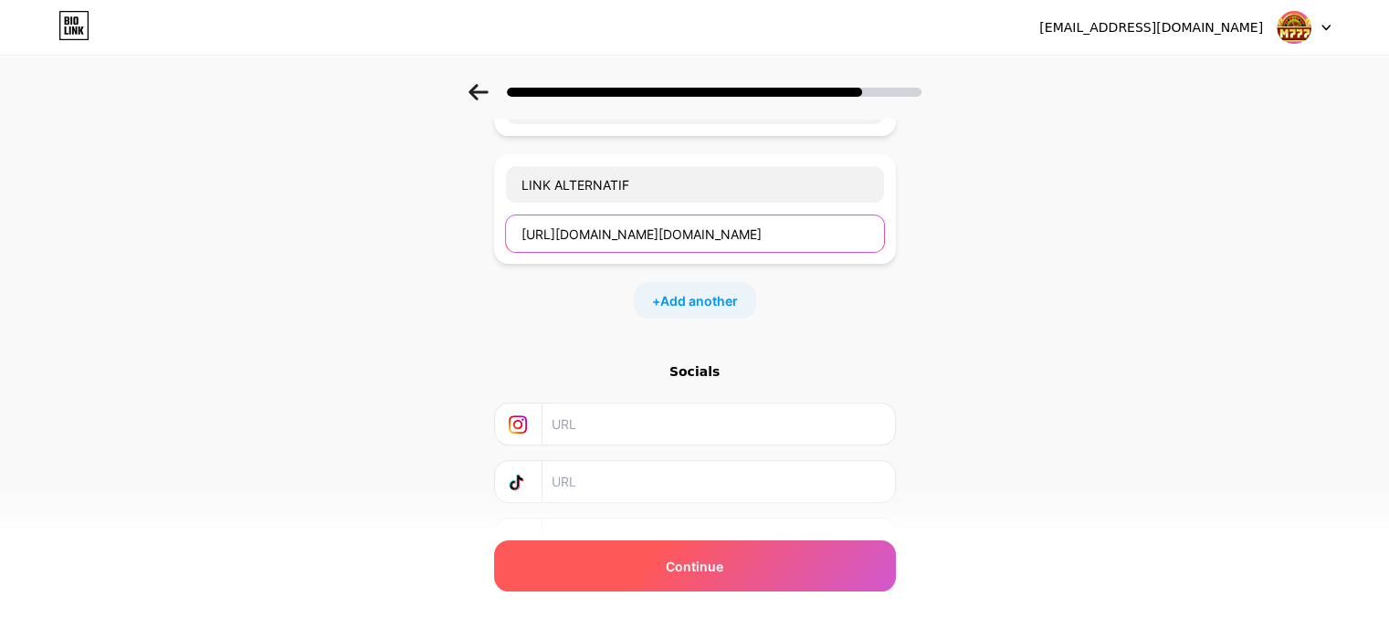
type input "[URL][DOMAIN_NAME][DOMAIN_NAME]"
click at [705, 575] on span "Continue" at bounding box center [695, 566] width 58 height 19
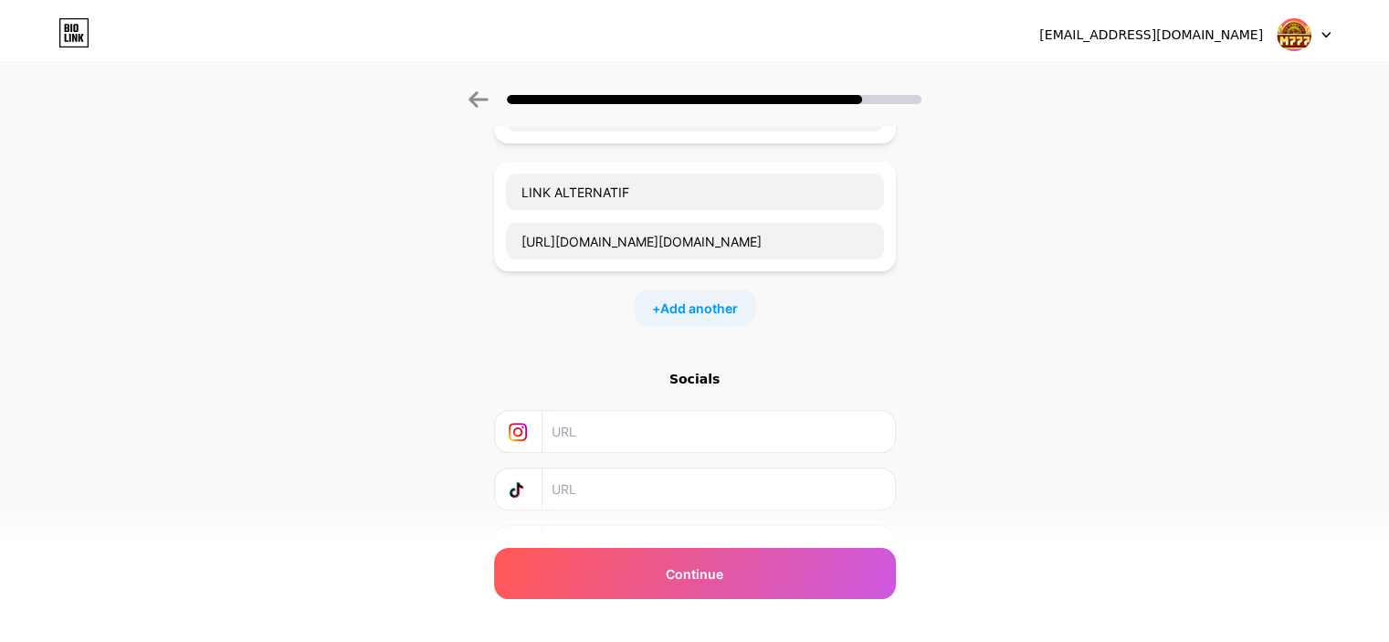
scroll to position [0, 0]
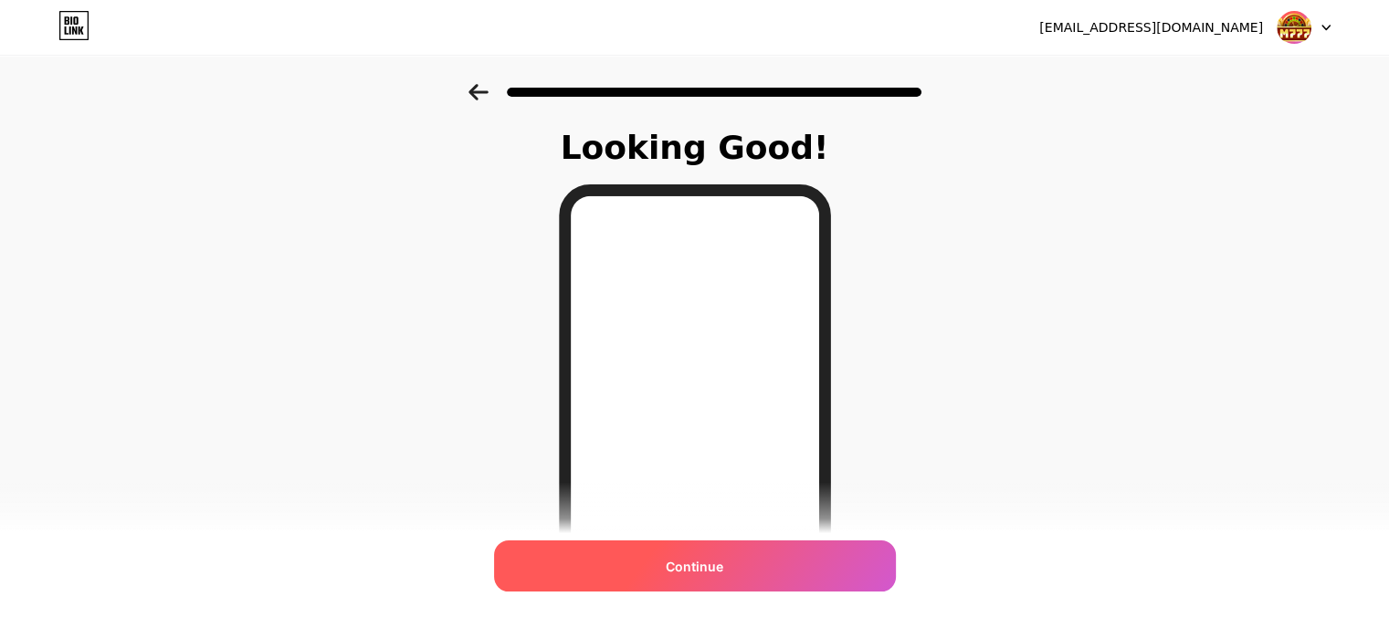
click at [776, 562] on div "Continue" at bounding box center [695, 566] width 402 height 51
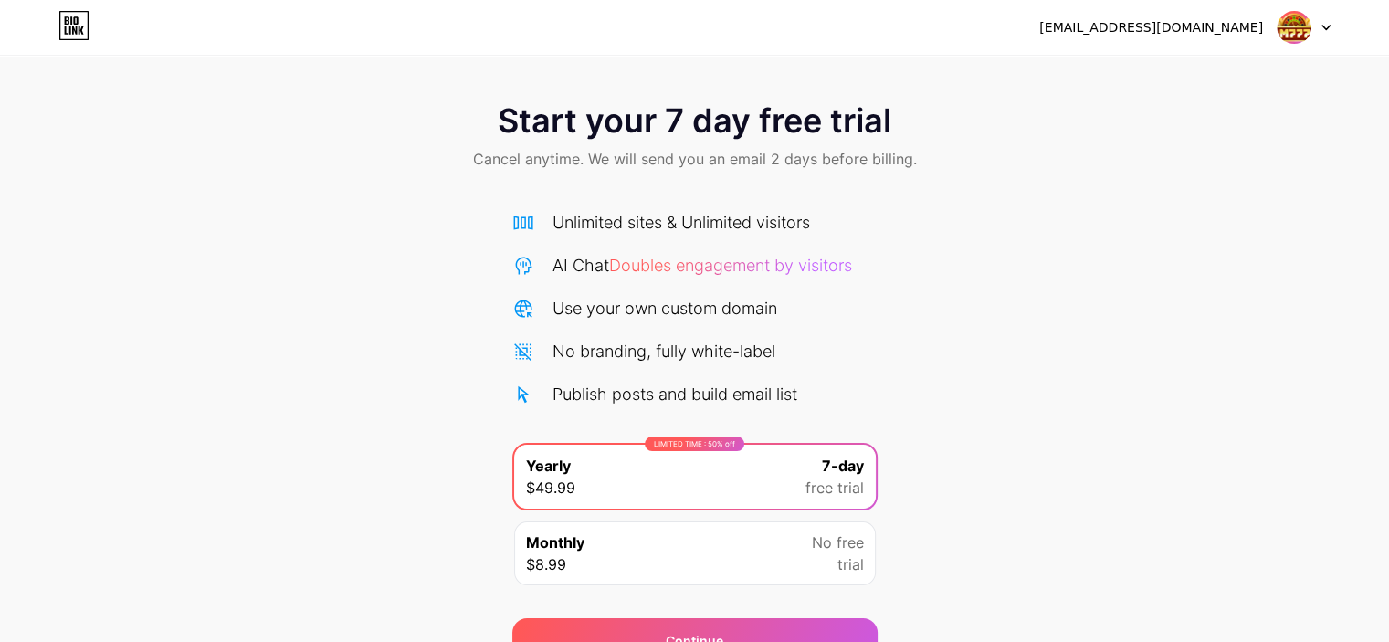
click at [593, 534] on div "Monthly $8.99 No free trial" at bounding box center [695, 554] width 362 height 64
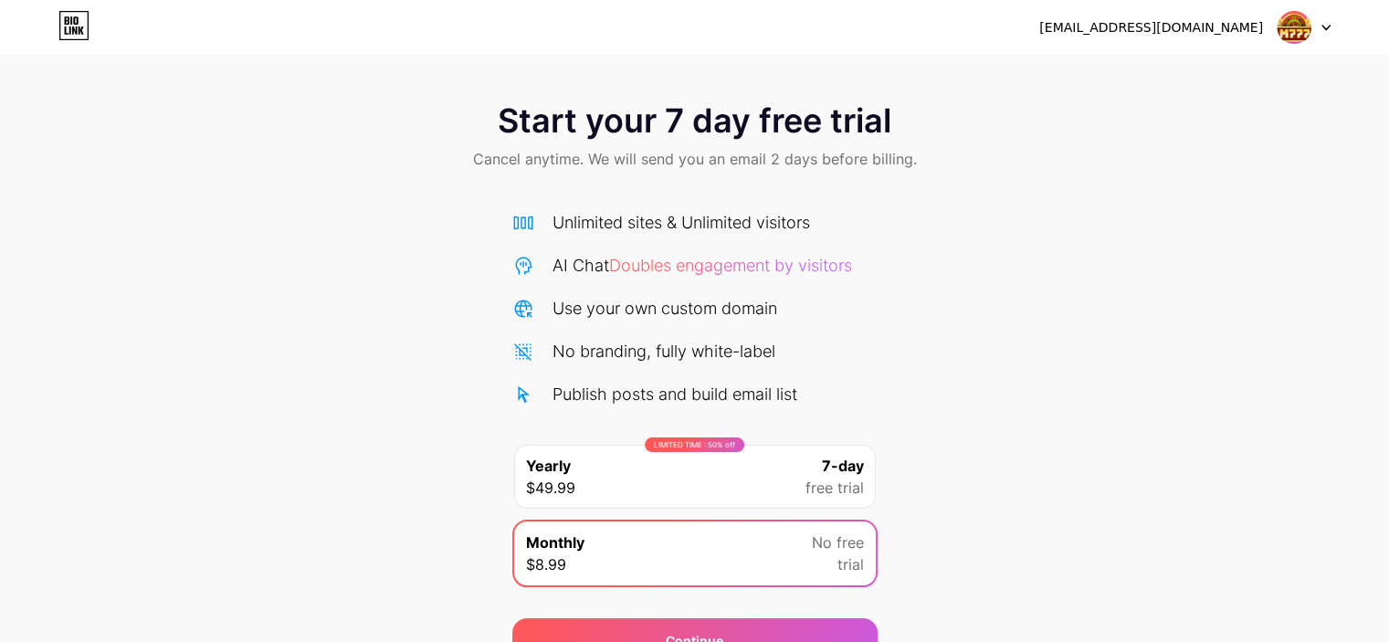
scroll to position [91, 0]
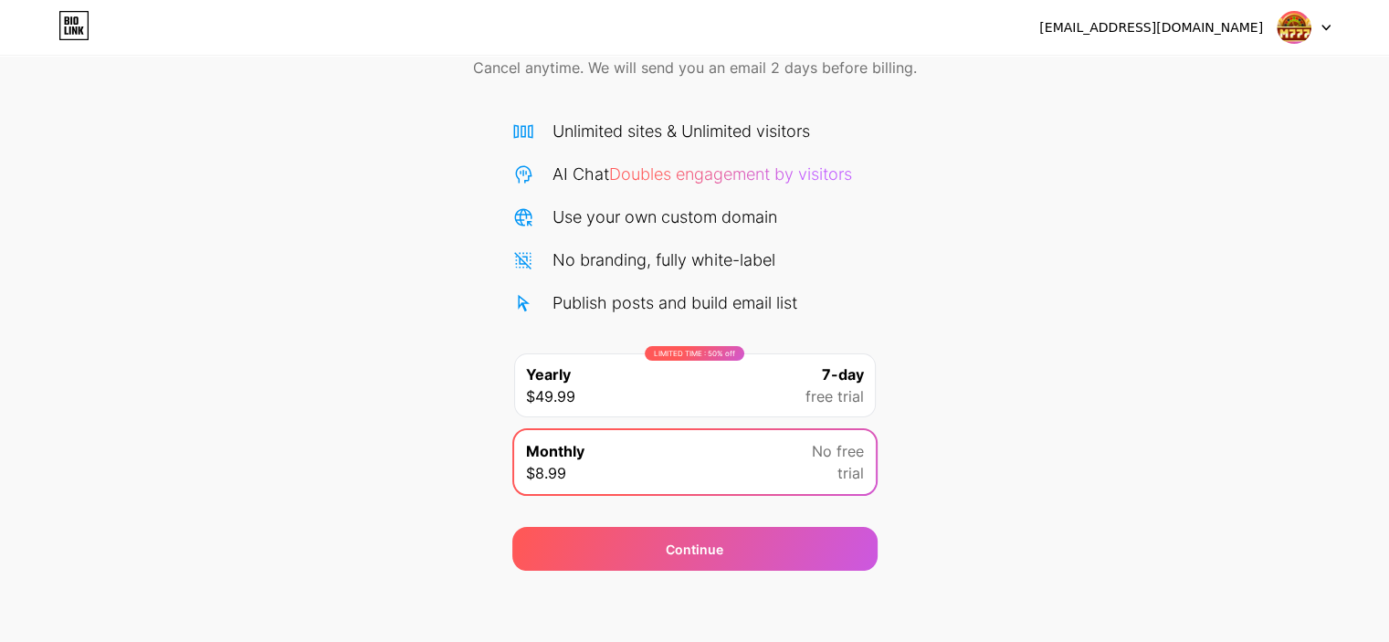
click at [80, 26] on icon at bounding box center [73, 25] width 31 height 29
